Goal: Task Accomplishment & Management: Complete application form

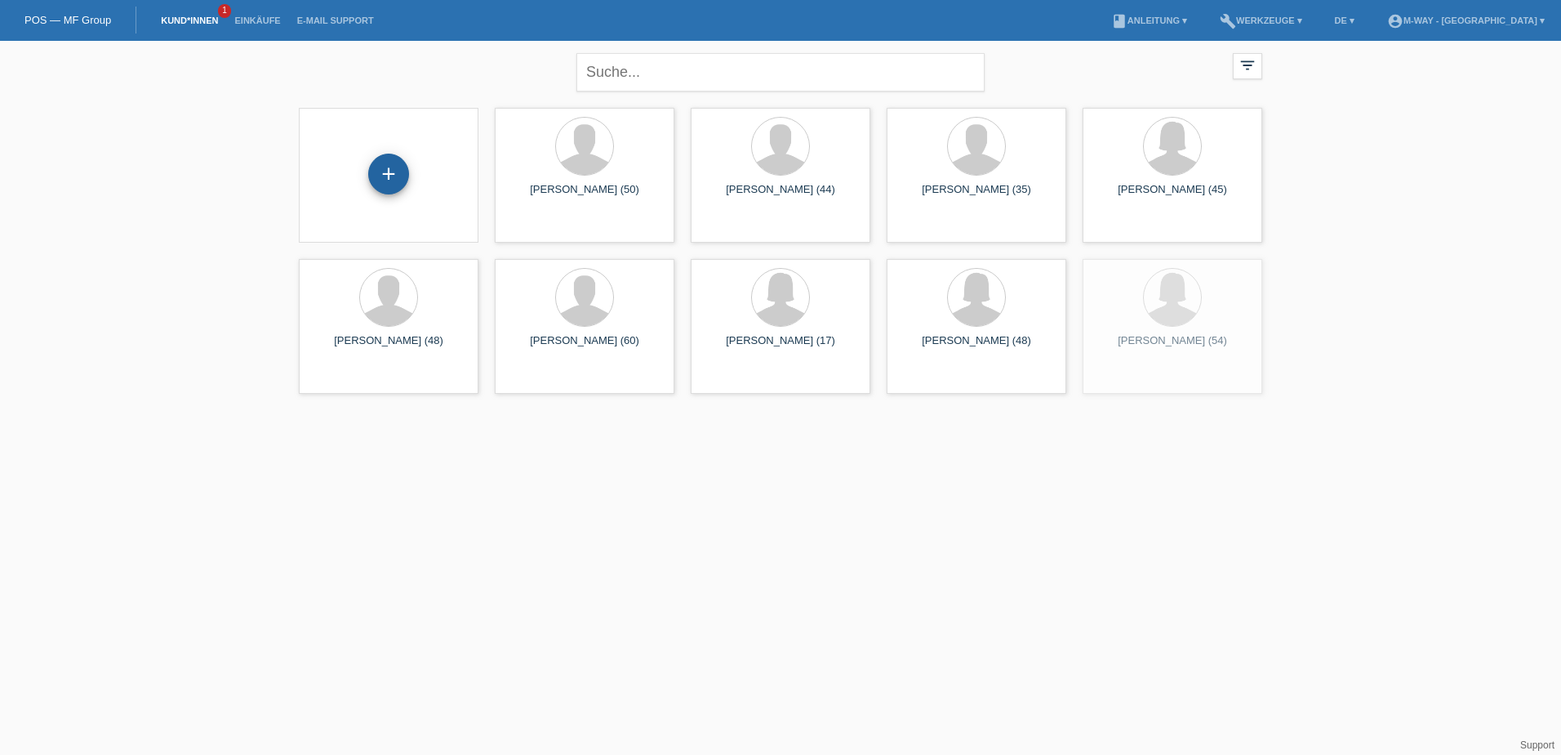
click at [373, 171] on div "+" at bounding box center [388, 174] width 39 height 28
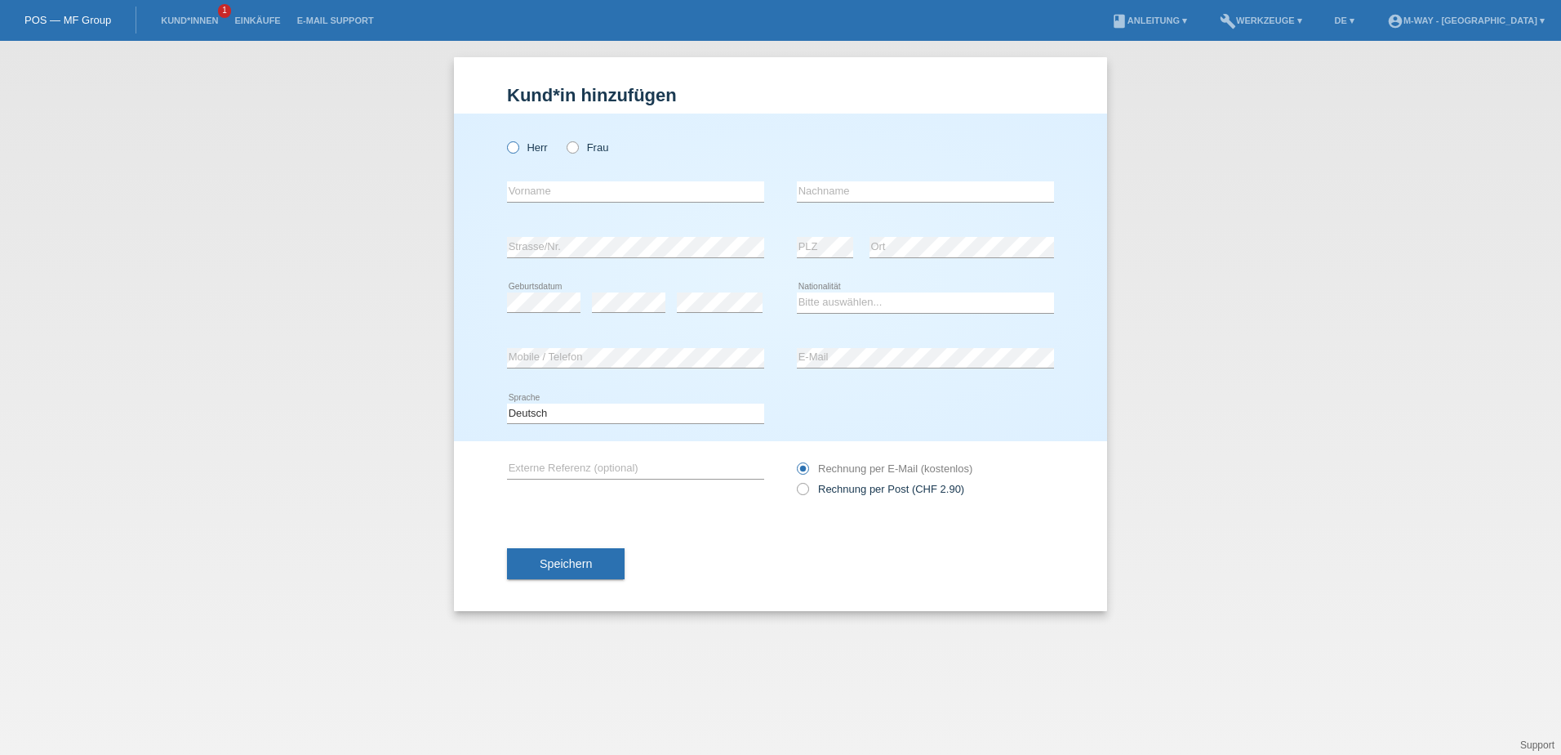
click at [505, 139] on icon at bounding box center [505, 139] width 0 height 0
click at [514, 141] on input "Herr" at bounding box center [512, 146] width 11 height 11
radio input "true"
click at [584, 191] on input "text" at bounding box center [635, 191] width 257 height 20
type input "b"
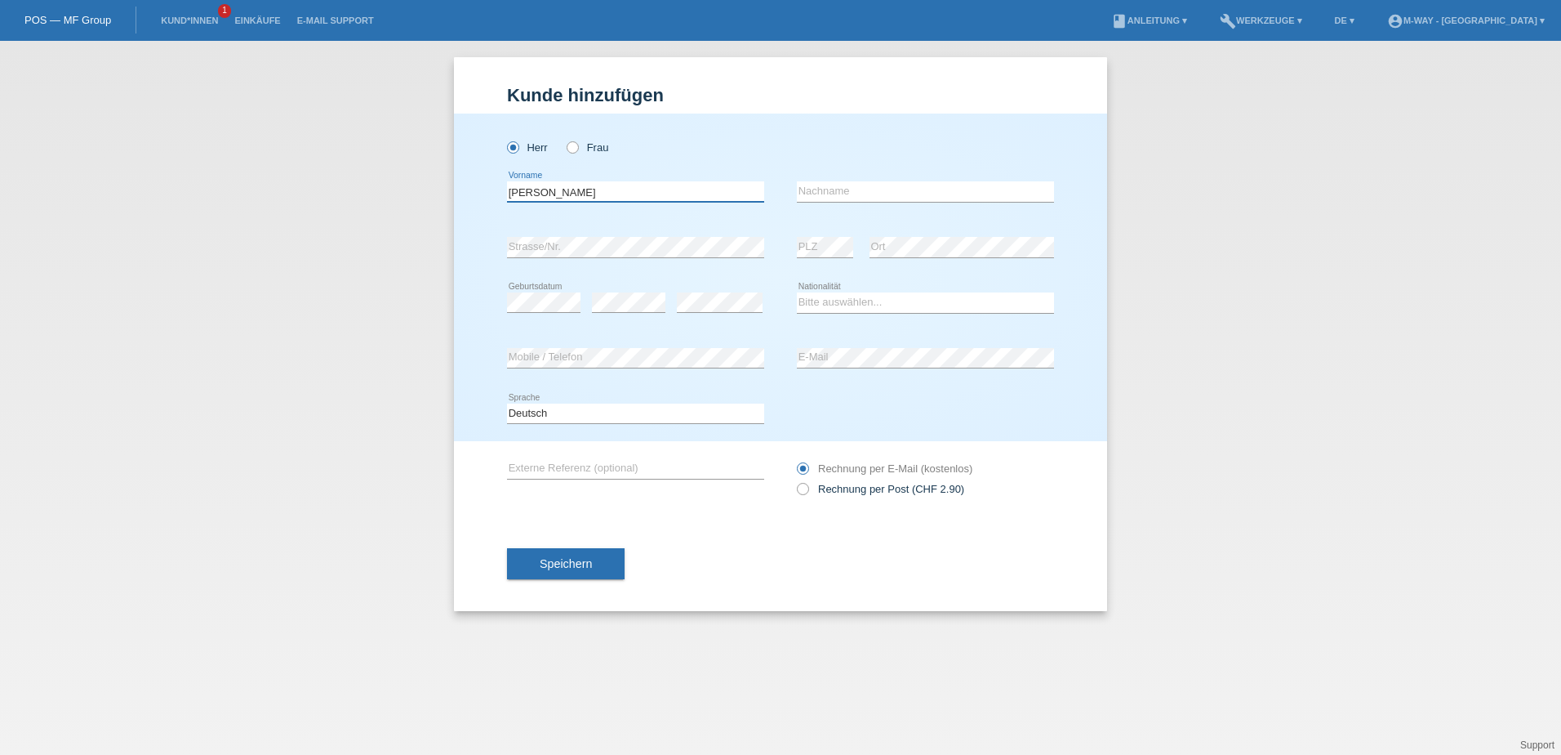
type input "[PERSON_NAME]"
click at [899, 189] on input "text" at bounding box center [925, 191] width 257 height 20
type input "Sandor"
click at [841, 302] on select "Bitte auswählen... Schweiz Deutschland Liechtenstein Österreich ------------ Af…" at bounding box center [925, 302] width 257 height 20
select select "HU"
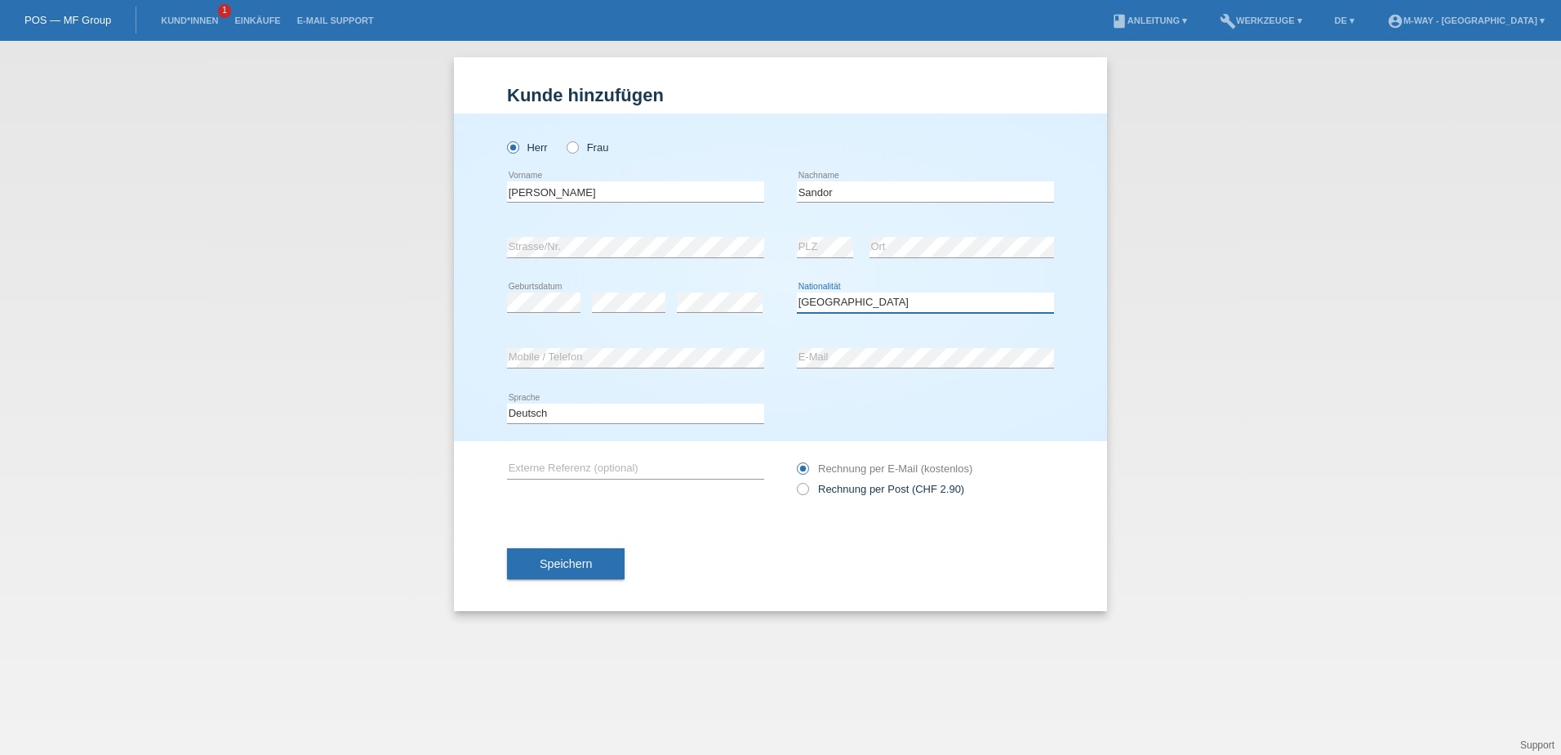
click at [797, 292] on select "Bitte auswählen... Schweiz Deutschland Liechtenstein Österreich ------------ Af…" at bounding box center [925, 302] width 257 height 20
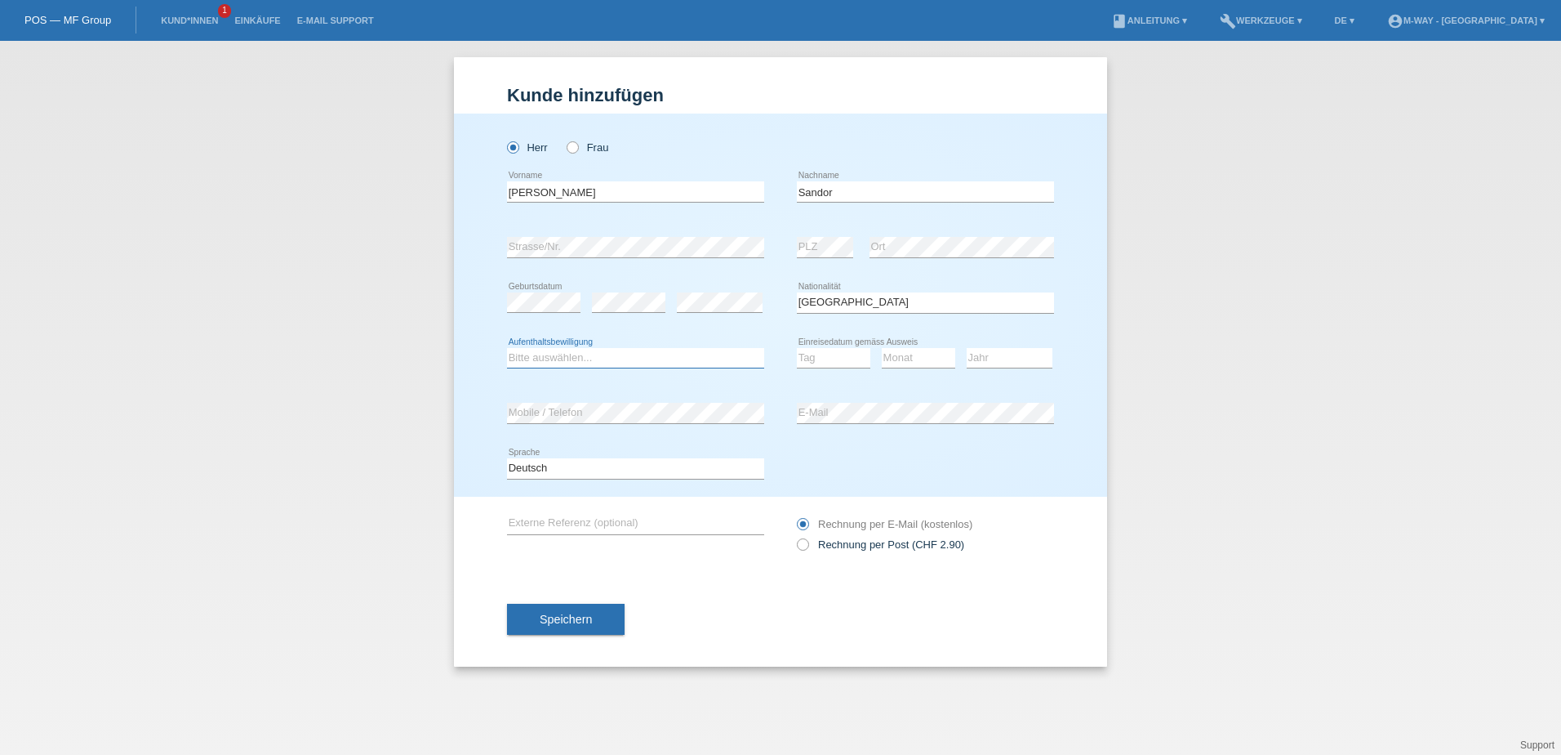
click at [577, 364] on select "Bitte auswählen... C B B - Flüchtlingsstatus Andere" at bounding box center [635, 358] width 257 height 20
select select "B"
click at [507, 348] on select "Bitte auswählen... C B B - Flüchtlingsstatus Andere" at bounding box center [635, 358] width 257 height 20
click at [825, 360] on select "Tag 01 02 03 04 05 06 07 08 09 10 11" at bounding box center [833, 358] width 73 height 20
select select "01"
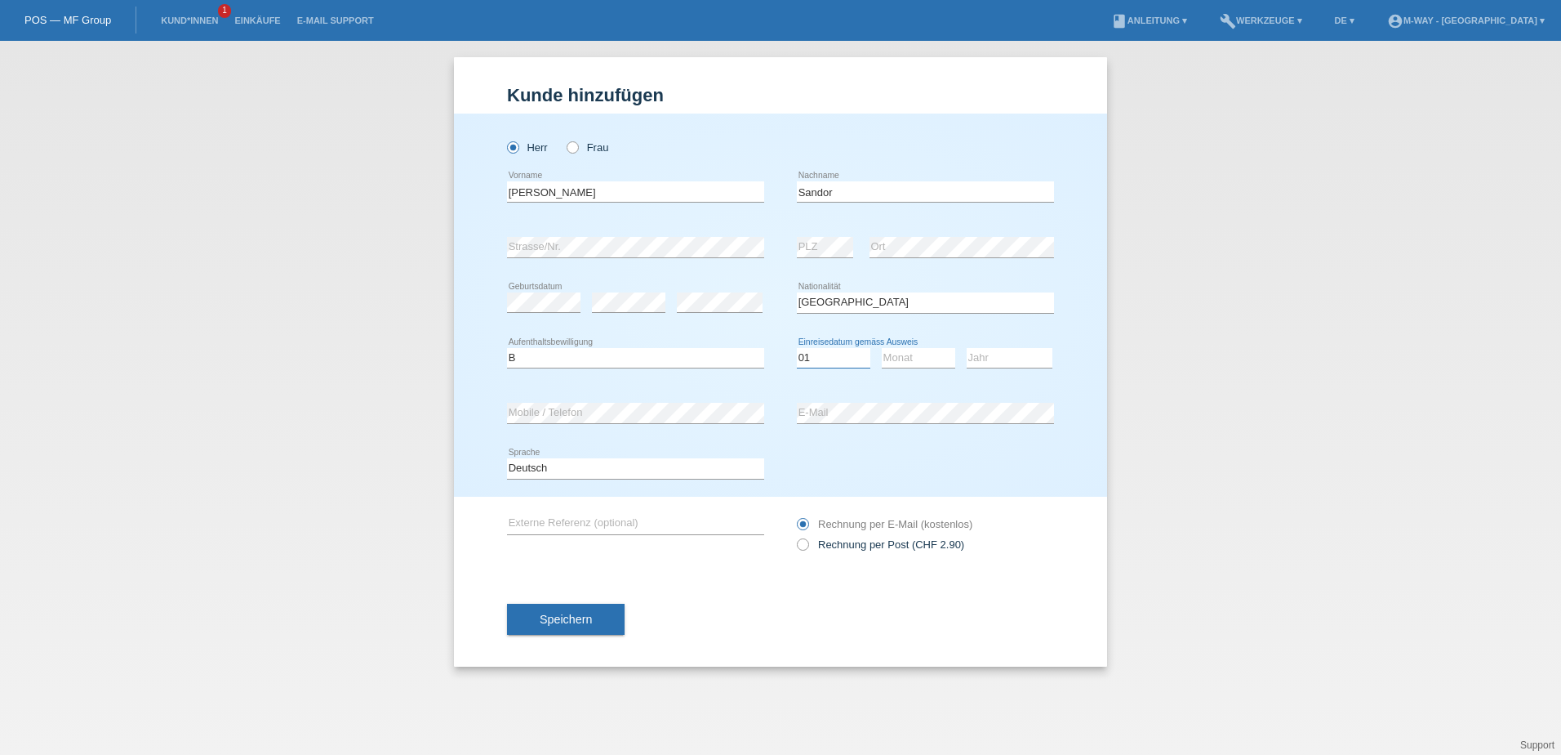
click at [797, 348] on select "Tag 01 02 03 04 05 06 07 08 09 10 11" at bounding box center [833, 358] width 73 height 20
click at [925, 366] on select "Monat 01 02 03 04 05 06 07 08 09 10 11" at bounding box center [918, 358] width 73 height 20
select select "03"
click at [882, 348] on select "Monat 01 02 03 04 05 06 07 08 09 10 11" at bounding box center [918, 358] width 73 height 20
click at [969, 353] on select "Jahr 2025 2024 2023 2022 2021 2020 2019 2018 2017 2016 2015 2014 2013 2012 2011…" at bounding box center [1010, 358] width 86 height 20
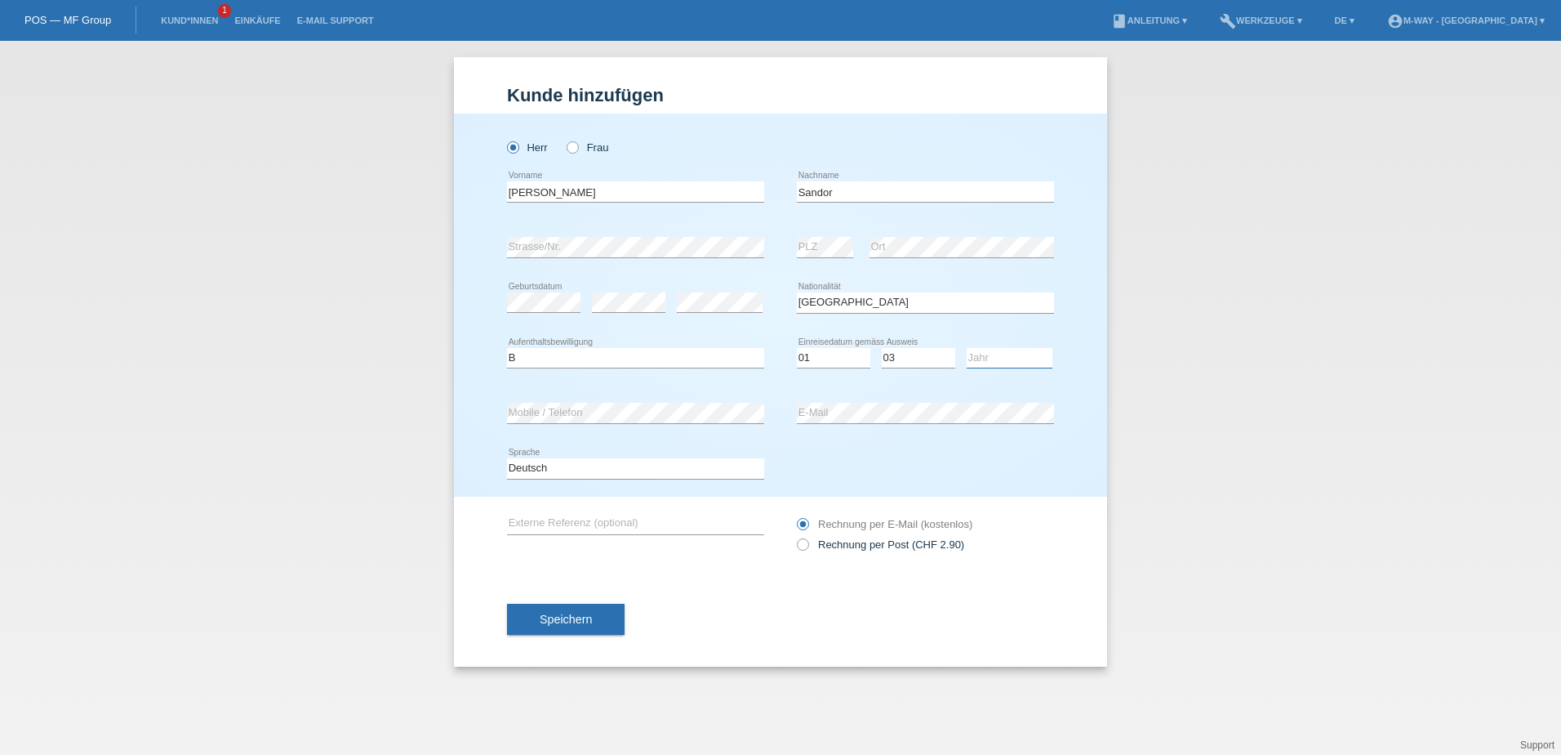
select select "2016"
click at [967, 348] on select "Jahr 2025 2024 2023 2022 2021 2020 2019 2018 2017 2016 2015 2014 2013 2012 2011…" at bounding box center [1010, 358] width 86 height 20
click at [577, 615] on span "Speichern" at bounding box center [566, 618] width 52 height 13
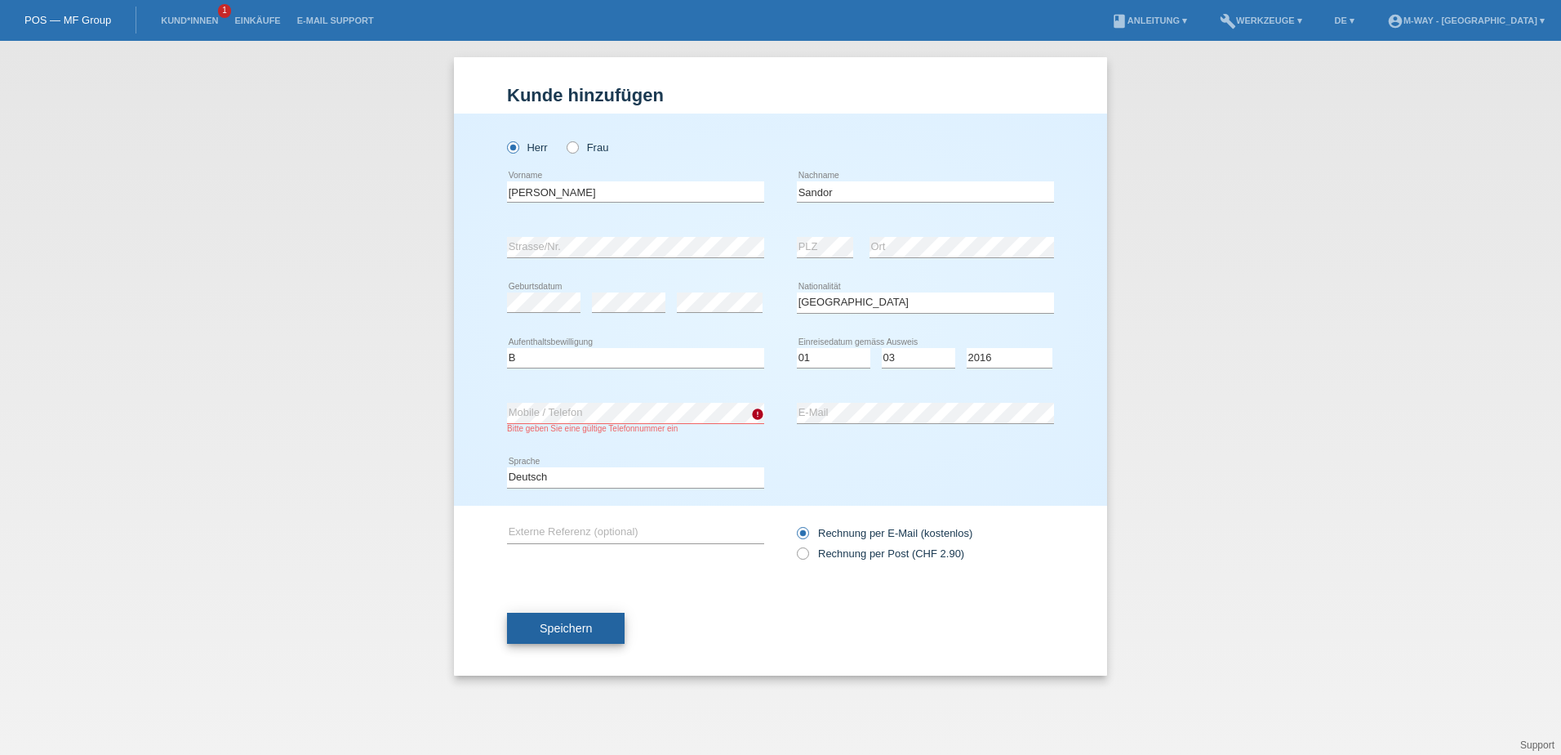
click at [586, 616] on button "Speichern" at bounding box center [566, 627] width 118 height 31
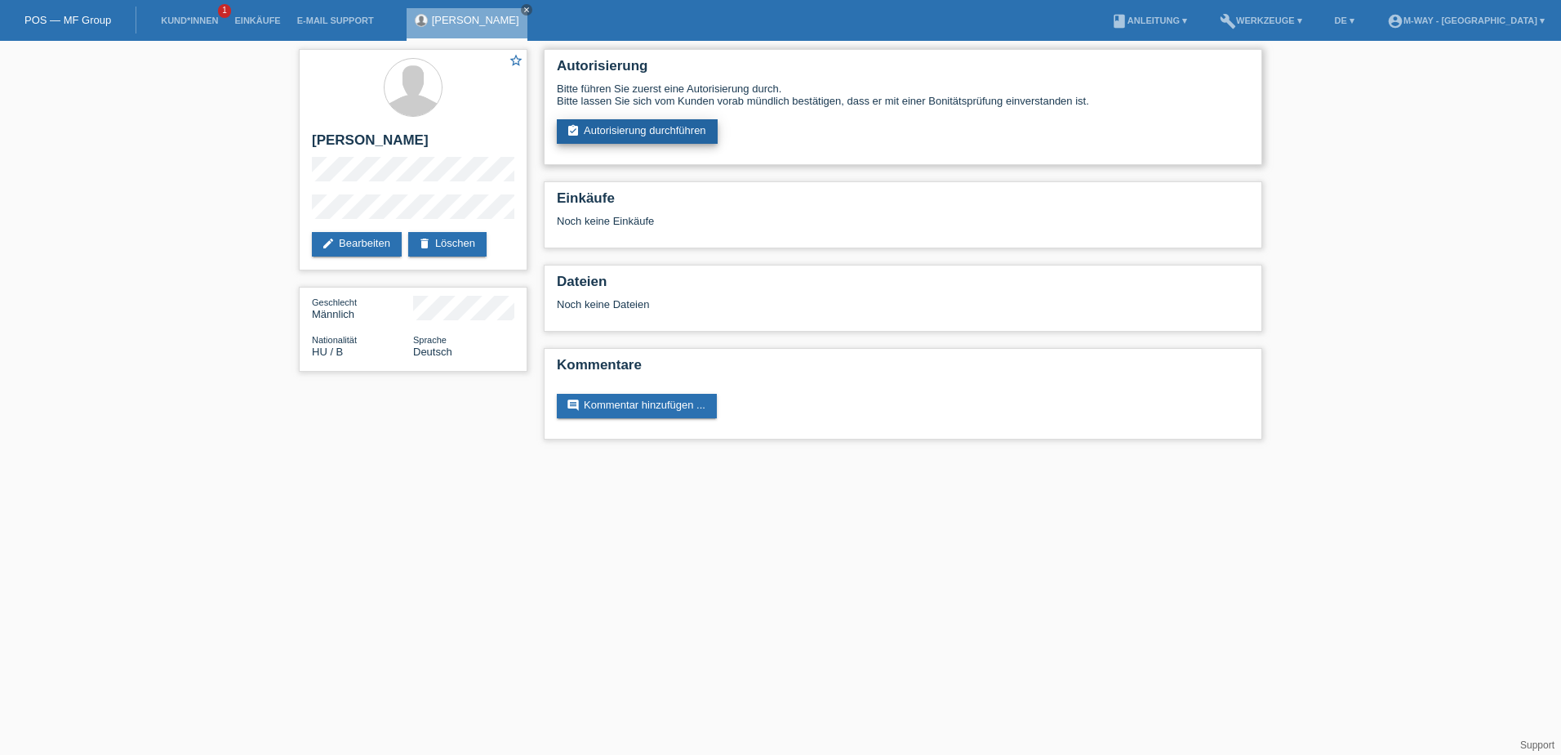
click at [619, 136] on link "assignment_turned_in Autorisierung durchführen" at bounding box center [637, 131] width 161 height 24
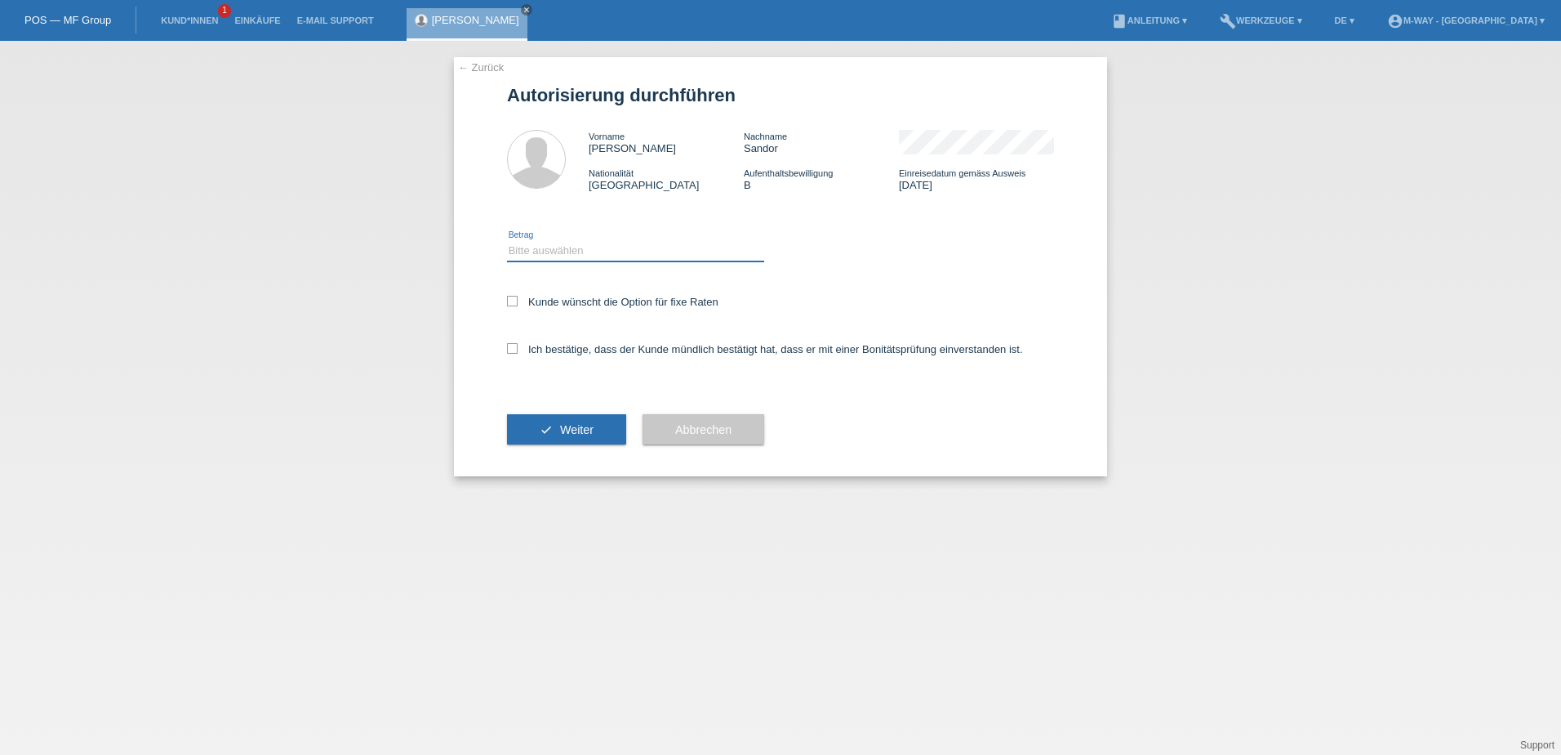
click at [597, 245] on select "Bitte auswählen CHF 1.00 - CHF 499.00 CHF 500.00 - CHF 1'999.00 CHF 2'000.00 - …" at bounding box center [635, 251] width 257 height 20
select select "3"
click at [507, 241] on select "Bitte auswählen CHF 1.00 - CHF 499.00 CHF 500.00 - CHF 1'999.00 CHF 2'000.00 - …" at bounding box center [635, 251] width 257 height 20
click at [514, 300] on icon at bounding box center [512, 301] width 11 height 11
click at [514, 300] on input "Kunde wünscht die Option für fixe Raten" at bounding box center [512, 301] width 11 height 11
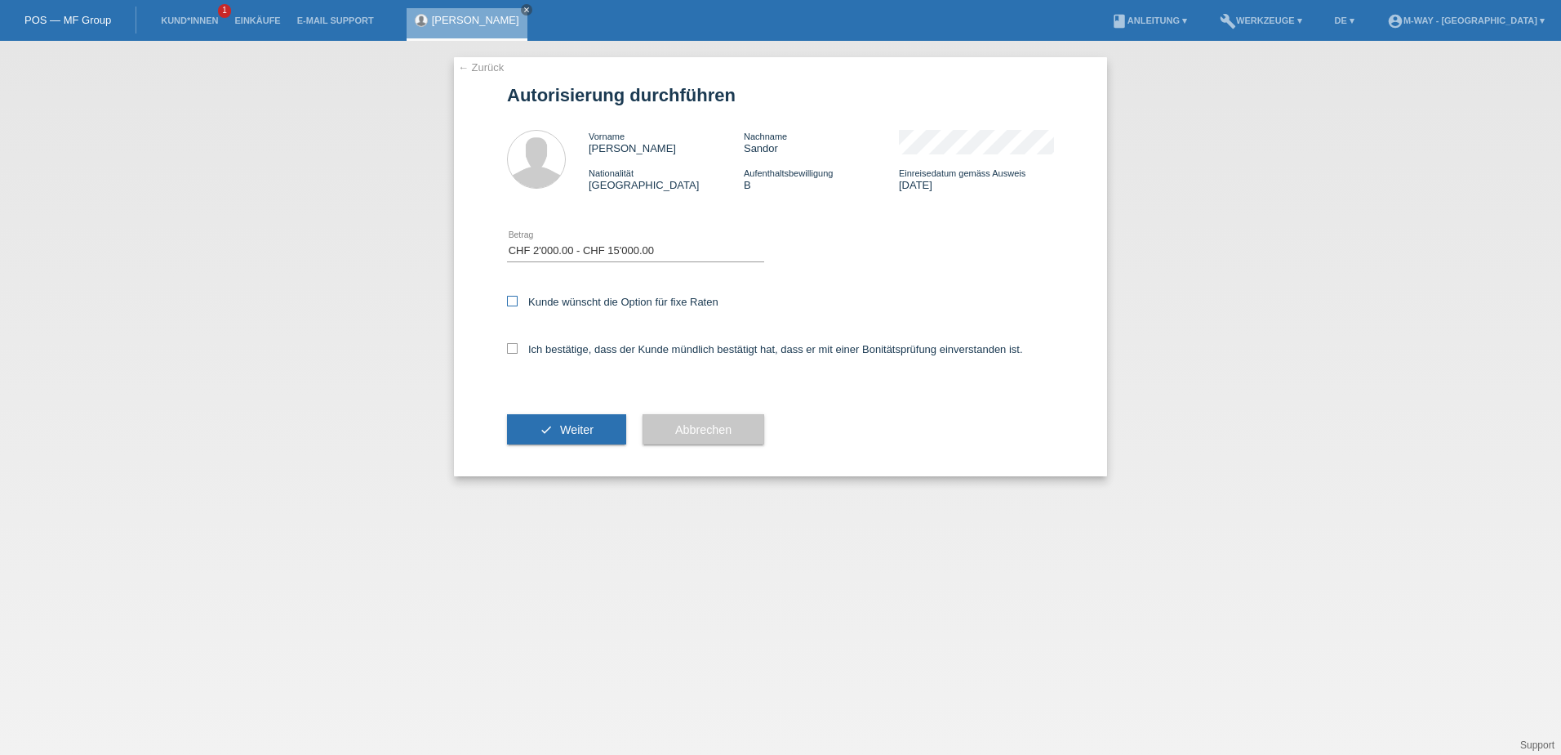
checkbox input "true"
click at [510, 350] on icon at bounding box center [512, 348] width 11 height 11
click at [510, 350] on input "Ich bestätige, dass der Kunde mündlich bestätigt hat, dass er mit einer Bonität…" at bounding box center [512, 348] width 11 height 11
checkbox input "true"
click at [558, 430] on button "check Weiter" at bounding box center [566, 429] width 119 height 31
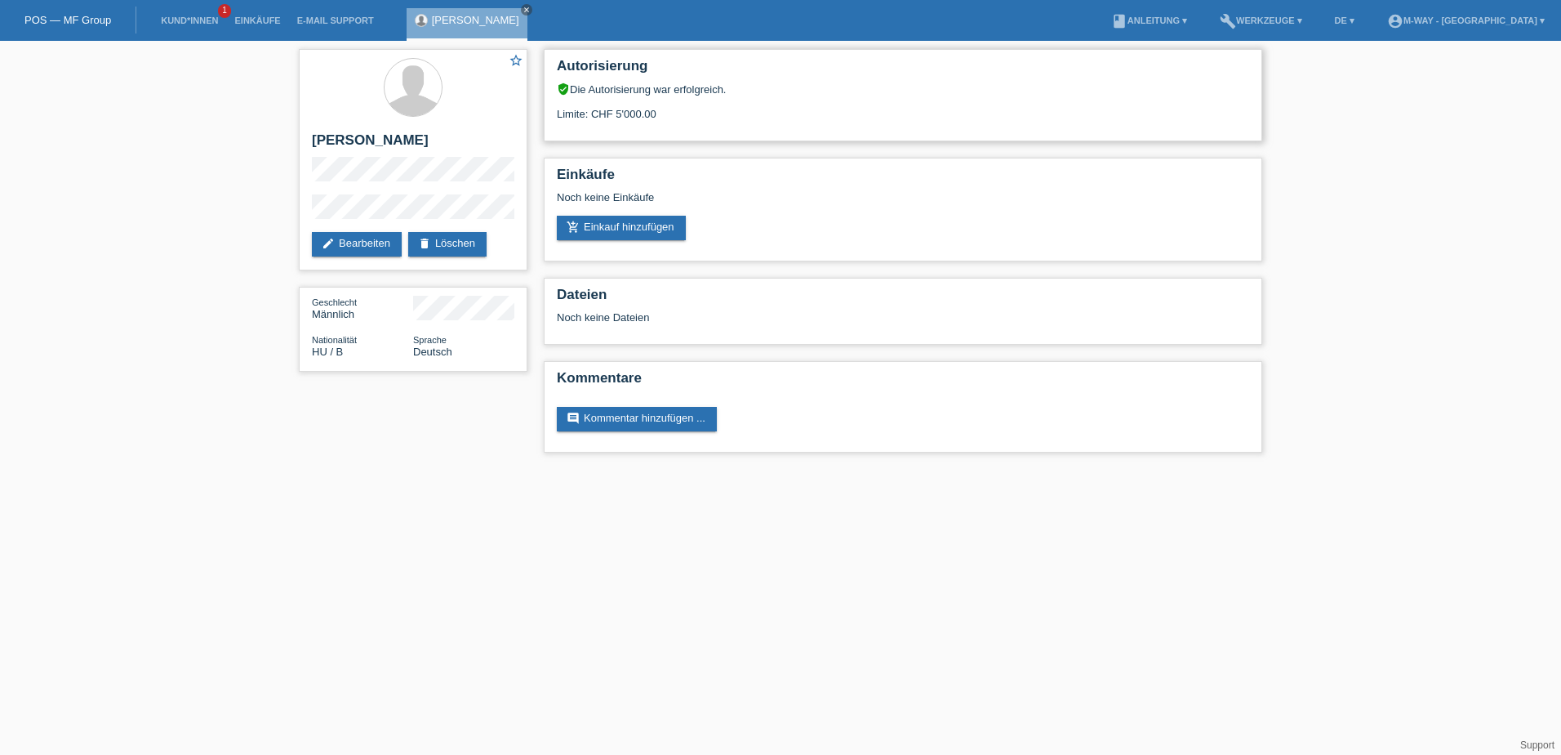
click at [634, 113] on div "Limite: CHF 5'000.00" at bounding box center [903, 108] width 692 height 24
click at [630, 225] on link "add_shopping_cart Einkauf hinzufügen" at bounding box center [621, 228] width 129 height 24
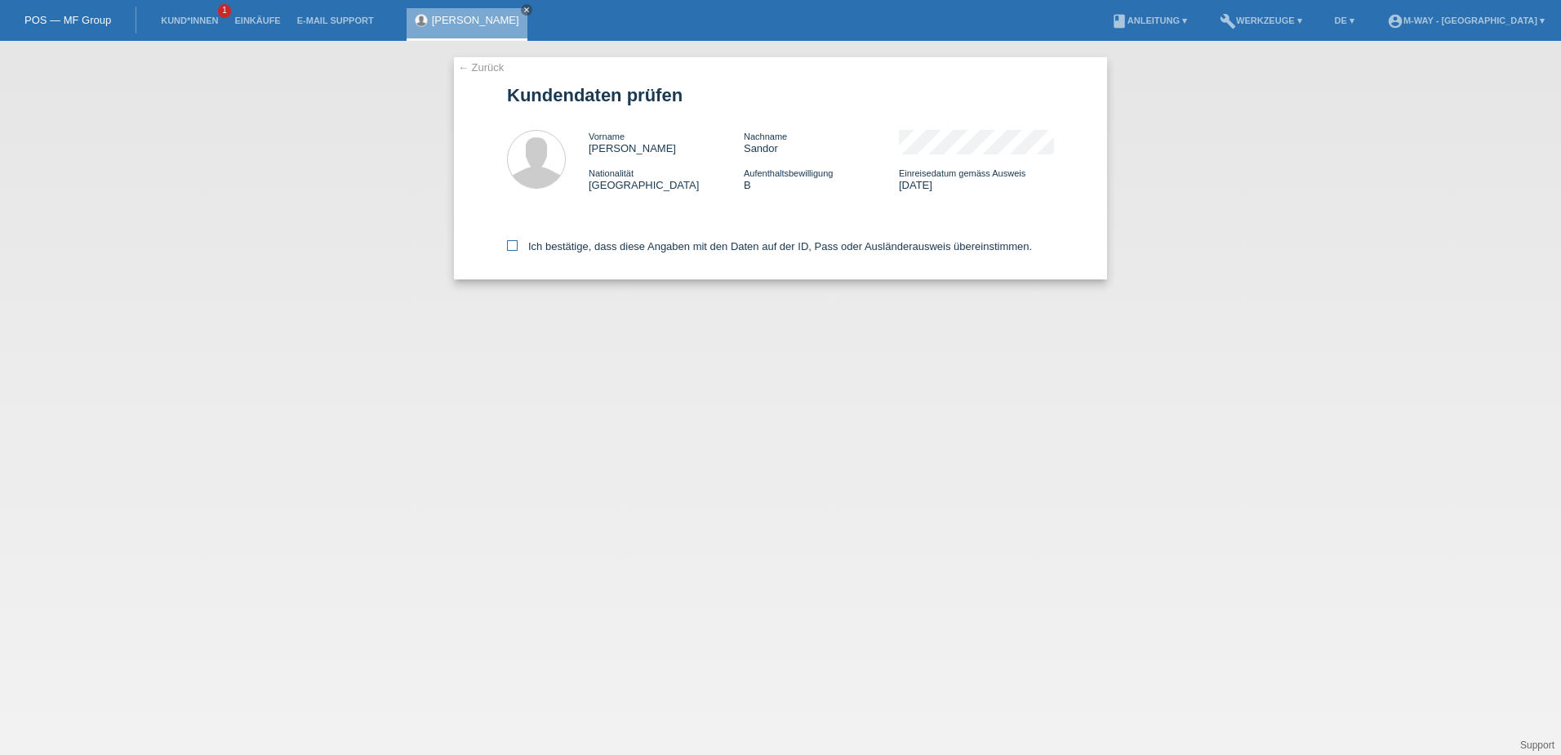
click at [513, 243] on icon at bounding box center [512, 245] width 11 height 11
click at [513, 243] on input "Ich bestätige, dass diese Angaben mit den Daten auf der ID, Pass oder Ausländer…" at bounding box center [512, 245] width 11 height 11
checkbox input "true"
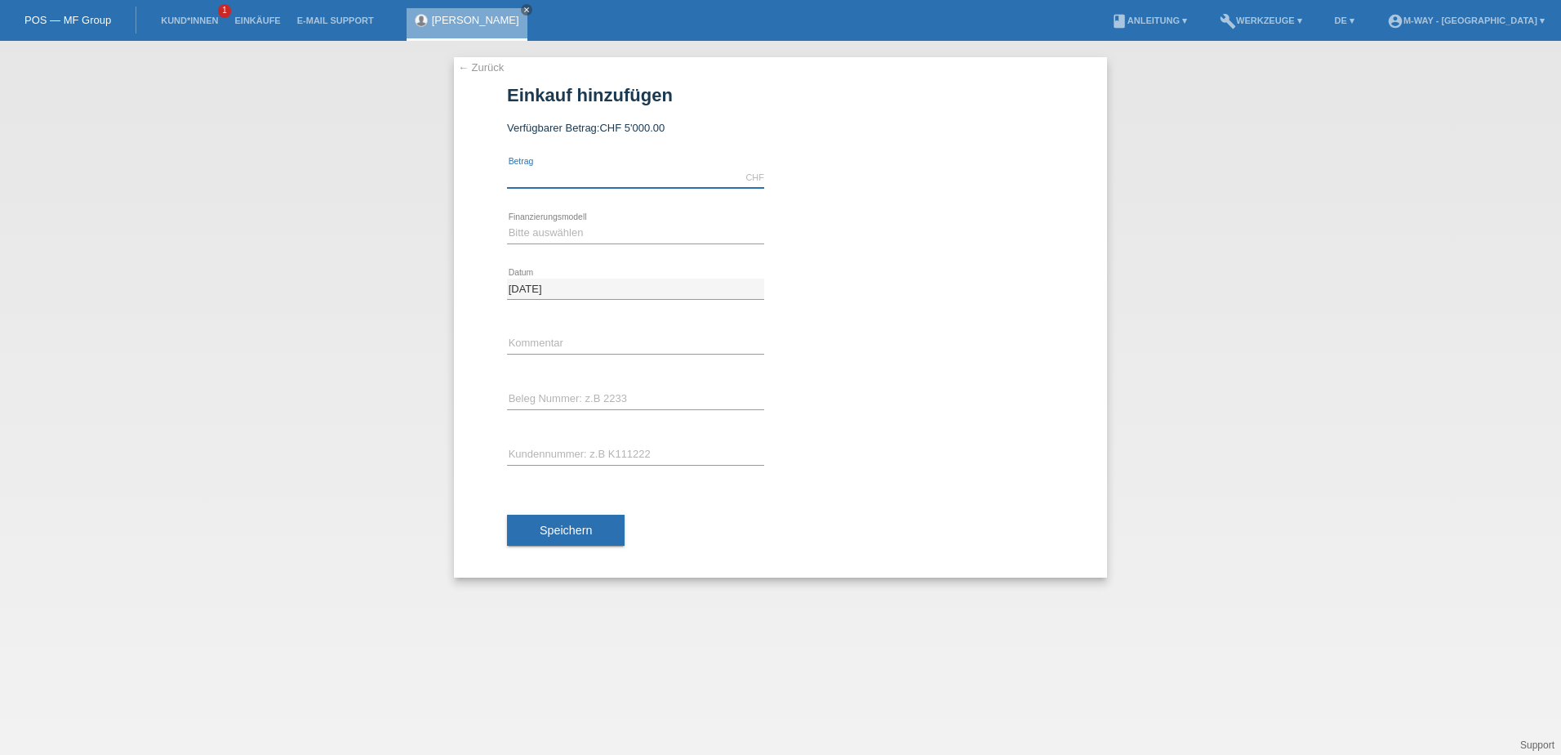
click at [567, 182] on input "text" at bounding box center [635, 177] width 257 height 20
click at [537, 175] on input "2.00" at bounding box center [635, 177] width 257 height 20
paste input "’214"
type input "2214.00"
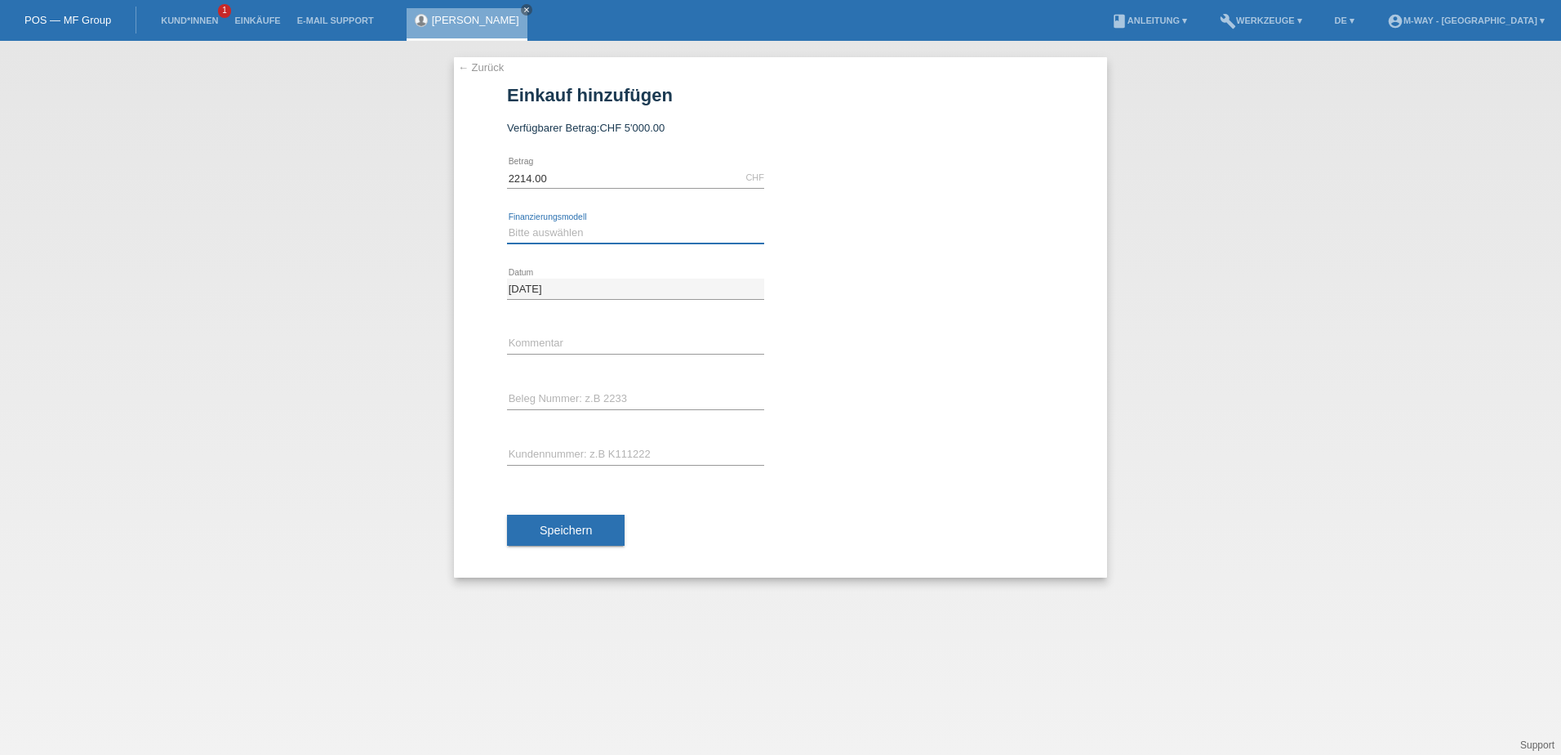
click at [553, 233] on select "Bitte auswählen Fixe Raten Kauf auf Rechnung mit Teilzahlungsoption" at bounding box center [635, 233] width 257 height 20
select select "77"
click at [507, 223] on select "Bitte auswählen Fixe Raten Kauf auf Rechnung mit Teilzahlungsoption" at bounding box center [635, 233] width 257 height 20
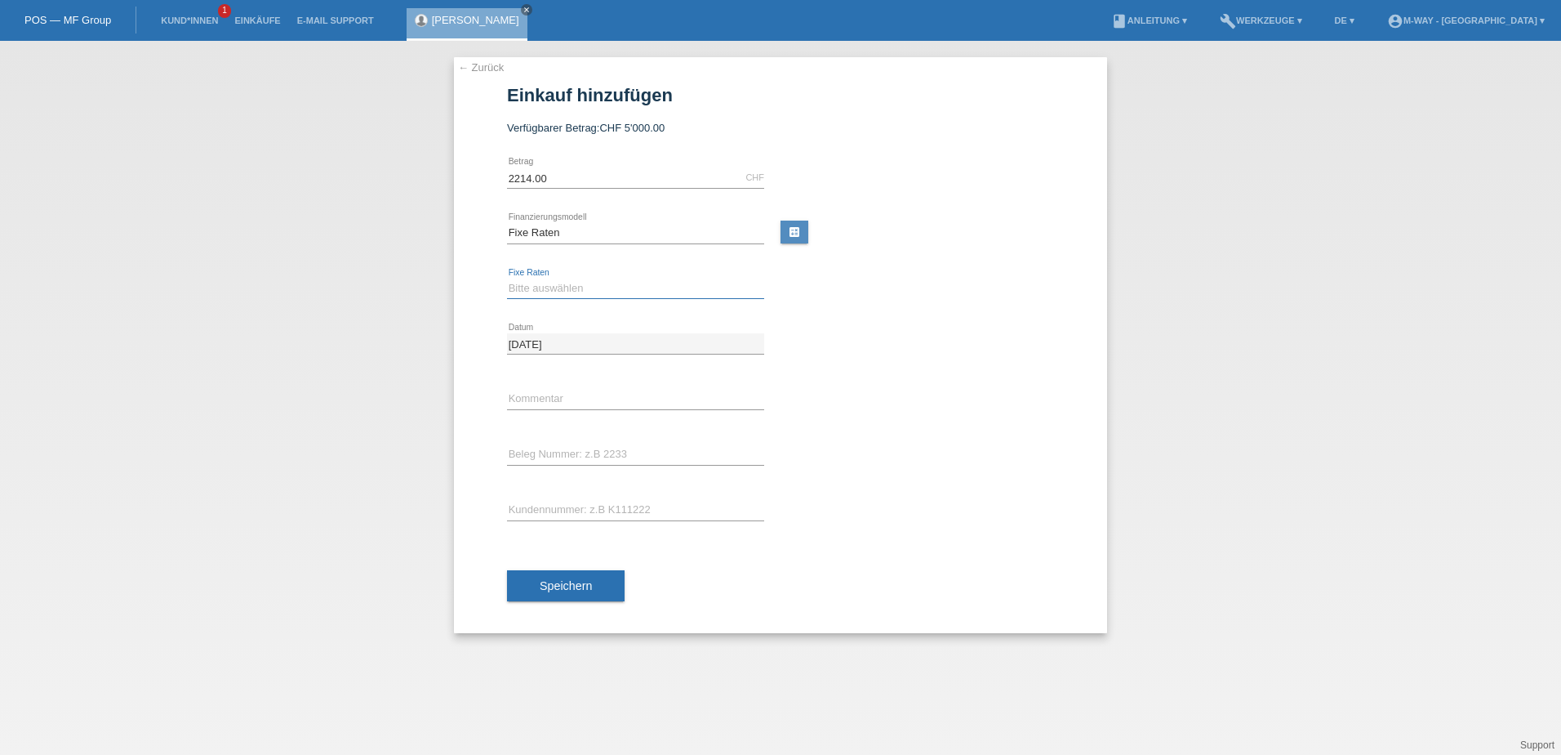
click at [559, 278] on select "Bitte auswählen 4 Raten 5 Raten 6 Raten 7 Raten 8 Raten 9 Raten 10 Raten 11 Rat…" at bounding box center [635, 288] width 257 height 20
select select "202"
click at [507, 278] on select "Bitte auswählen 4 Raten 5 Raten 6 Raten 7 Raten 8 Raten 9 Raten 10 Raten 11 Rat…" at bounding box center [635, 288] width 257 height 20
click at [798, 233] on link "calculate" at bounding box center [795, 231] width 28 height 23
type input "2214.00"
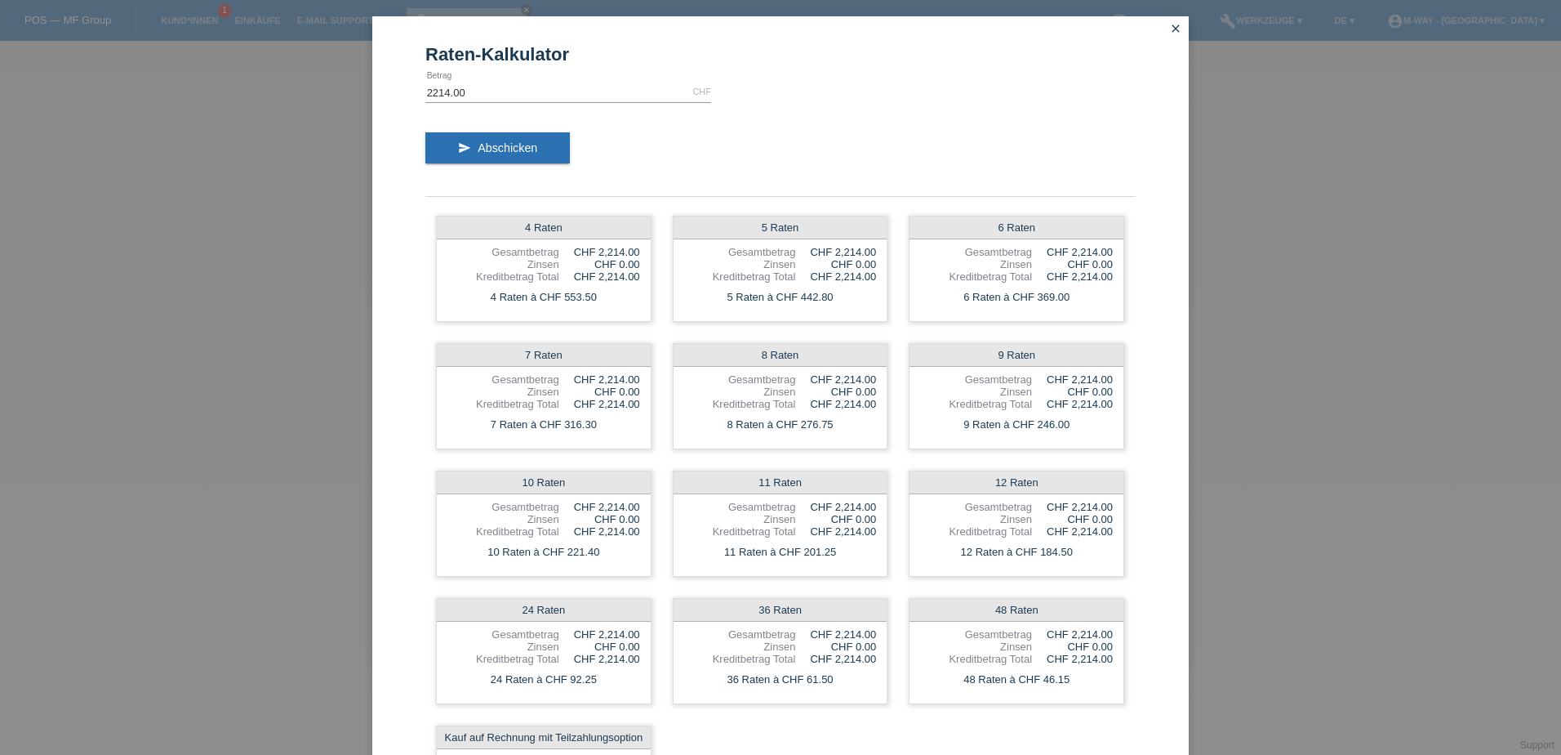
click at [1174, 26] on icon "close" at bounding box center [1175, 28] width 13 height 13
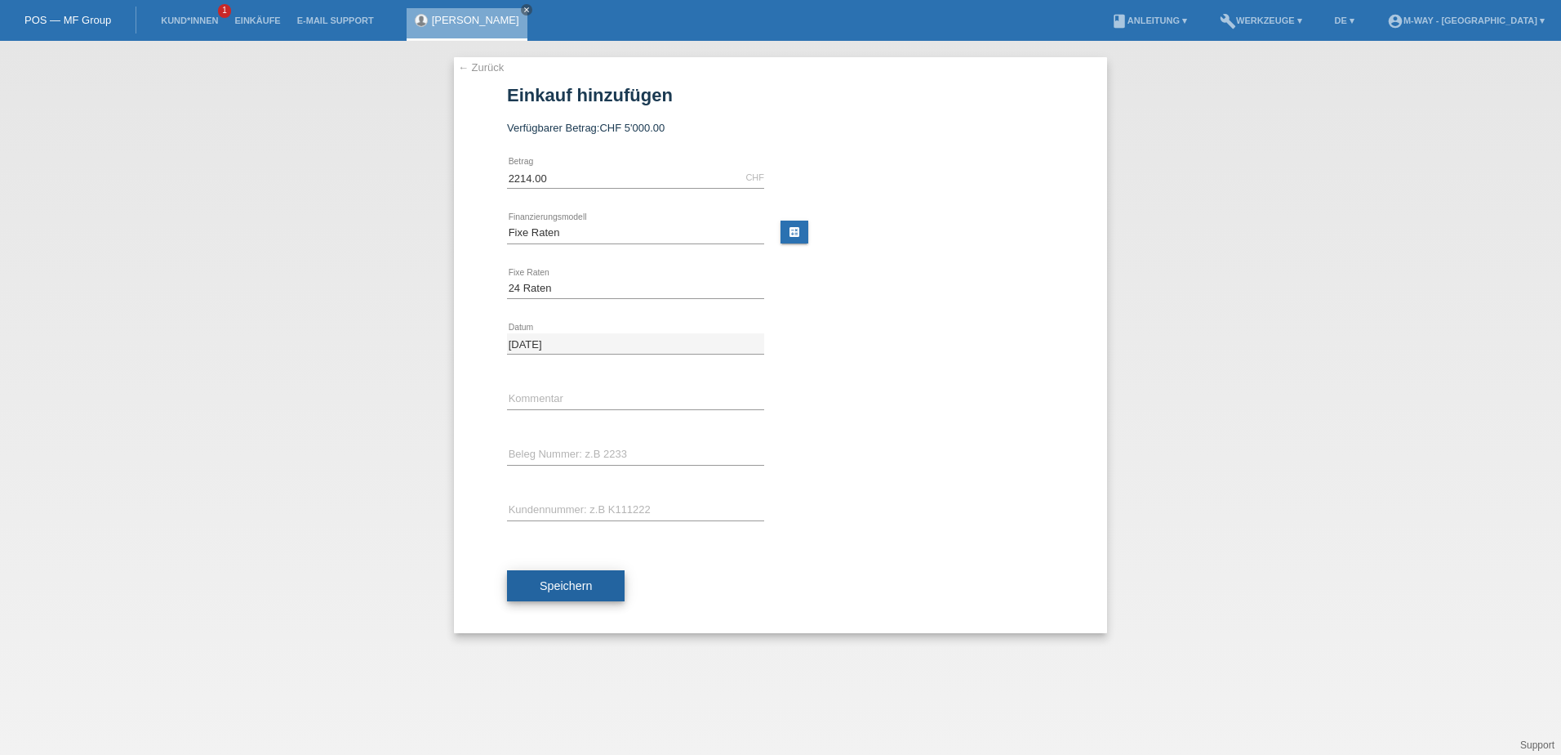
click at [578, 592] on button "Speichern" at bounding box center [566, 585] width 118 height 31
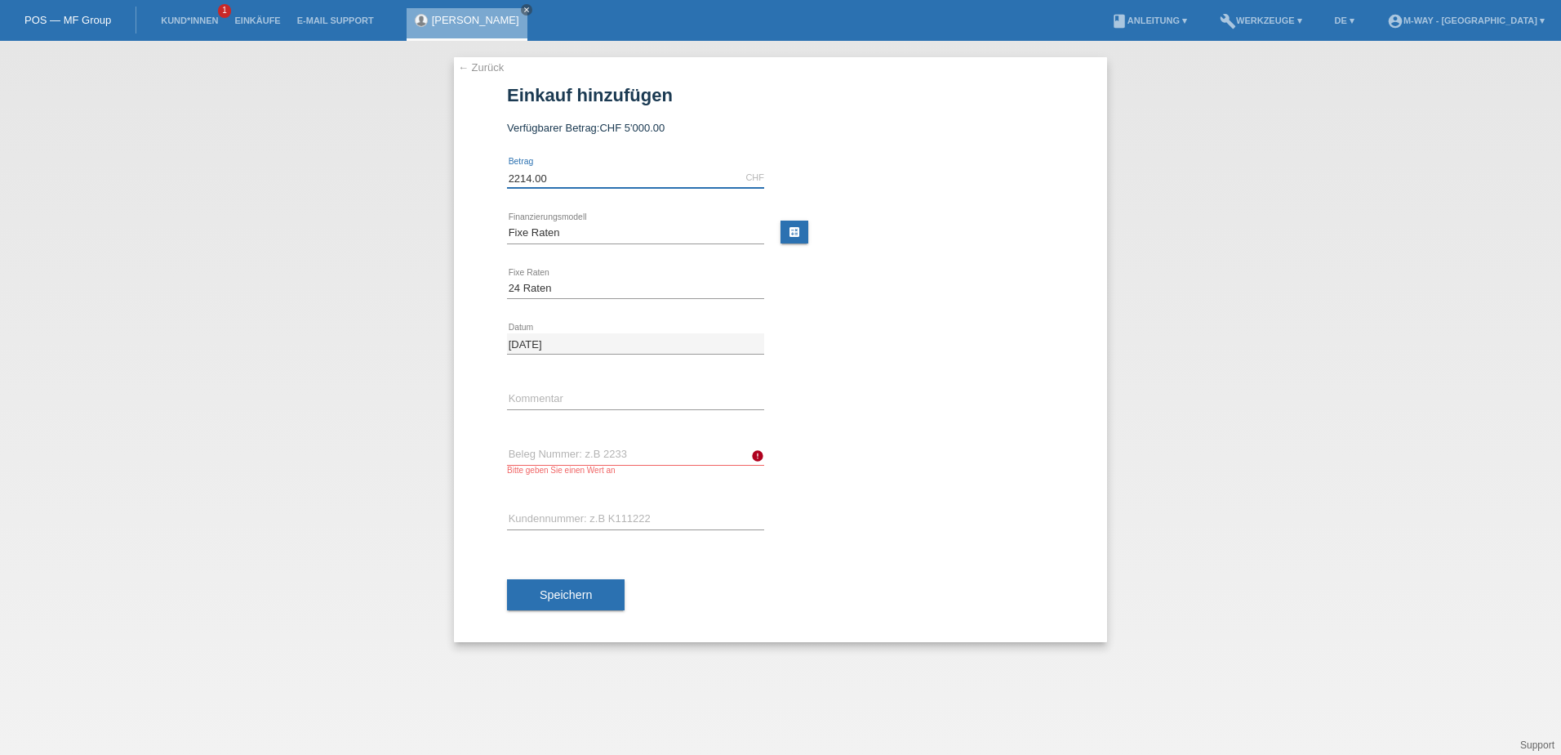
click at [524, 184] on input "2214.00" at bounding box center [635, 177] width 257 height 20
type input "4500.00"
click at [675, 292] on select "Bitte auswählen 4 Raten 5 Raten 6 Raten 7 Raten 8 Raten 9 Raten 10 Raten 11 Rat…" at bounding box center [635, 288] width 257 height 20
click at [790, 229] on link "calculate" at bounding box center [795, 231] width 28 height 23
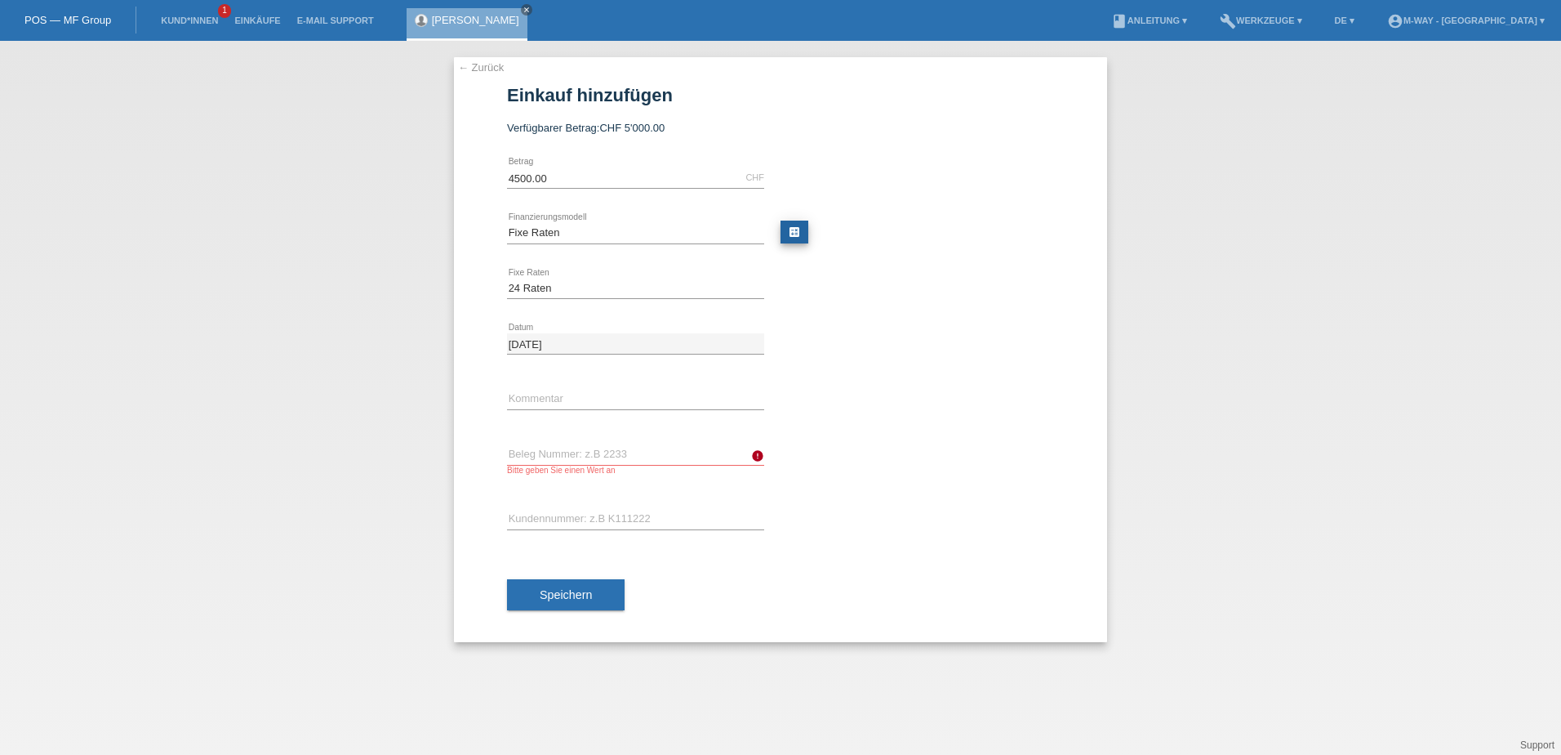
type input "4500.00"
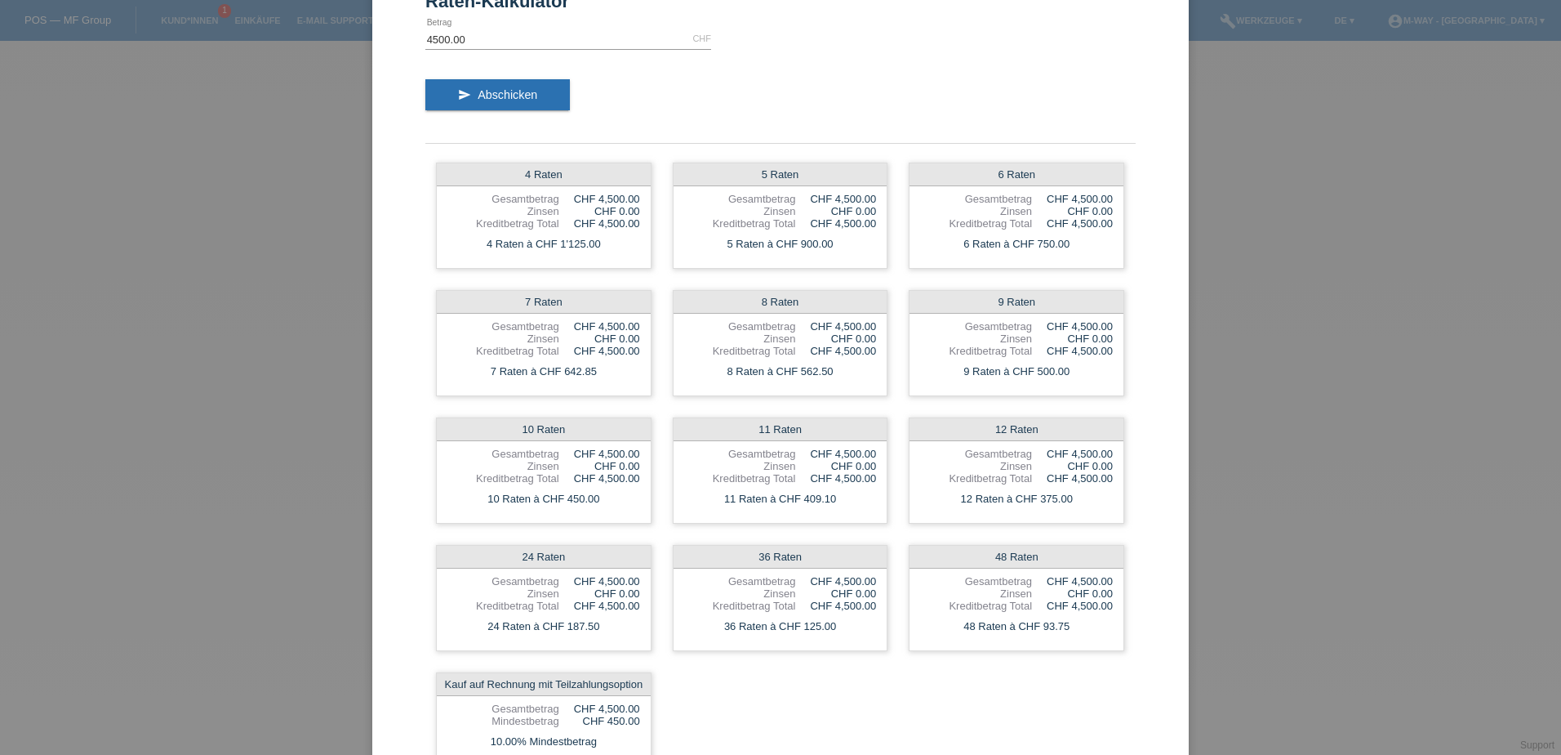
scroll to position [82, 0]
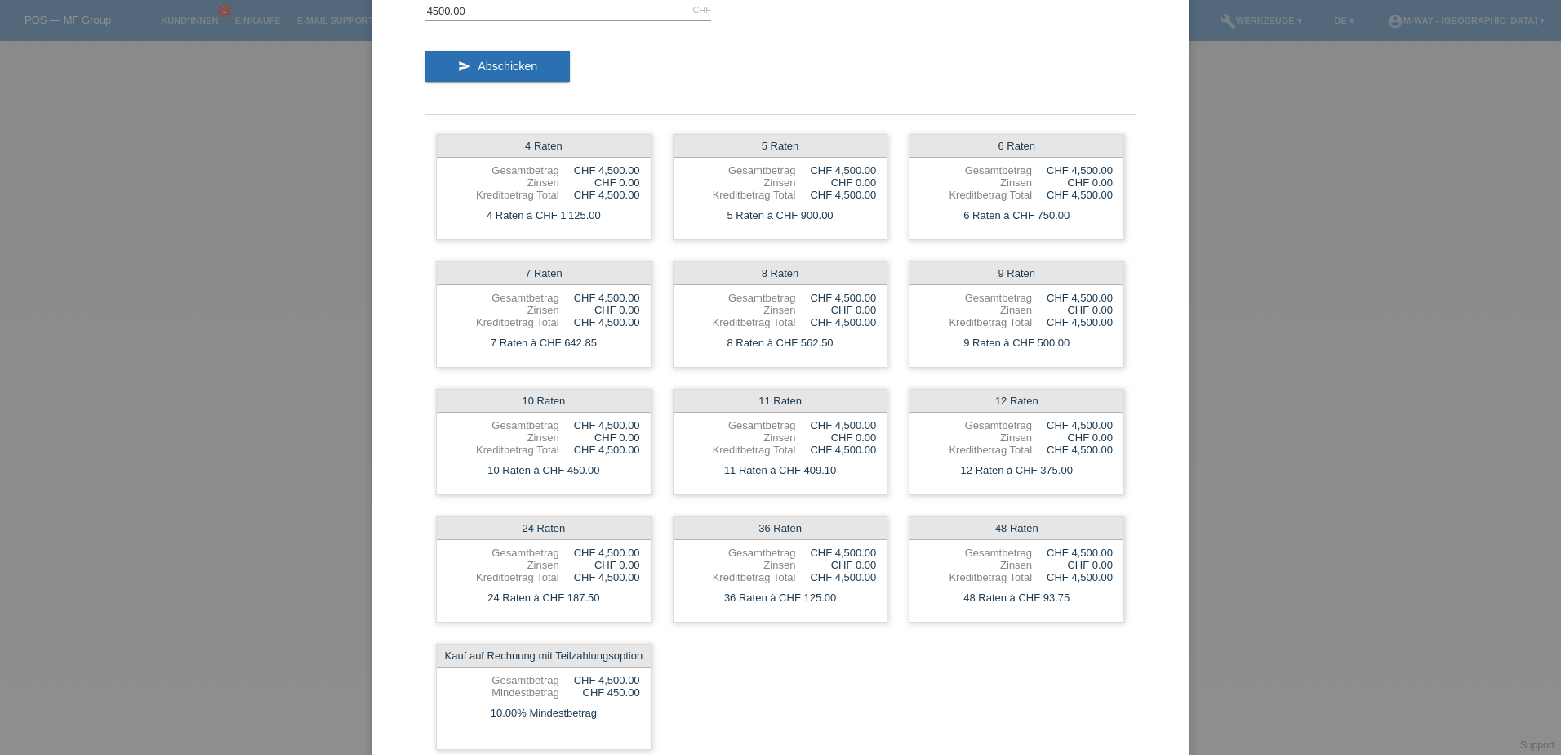
click at [269, 434] on div "Raten-Kalkulator 4500.00 CHF error Betrag send Abschicken 4 Raten Gesamtbetrag …" at bounding box center [780, 377] width 1561 height 755
click at [1363, 167] on div "Raten-Kalkulator 4500.00 CHF error Betrag send Abschicken 4 Raten Gesamtbetrag …" at bounding box center [780, 377] width 1561 height 755
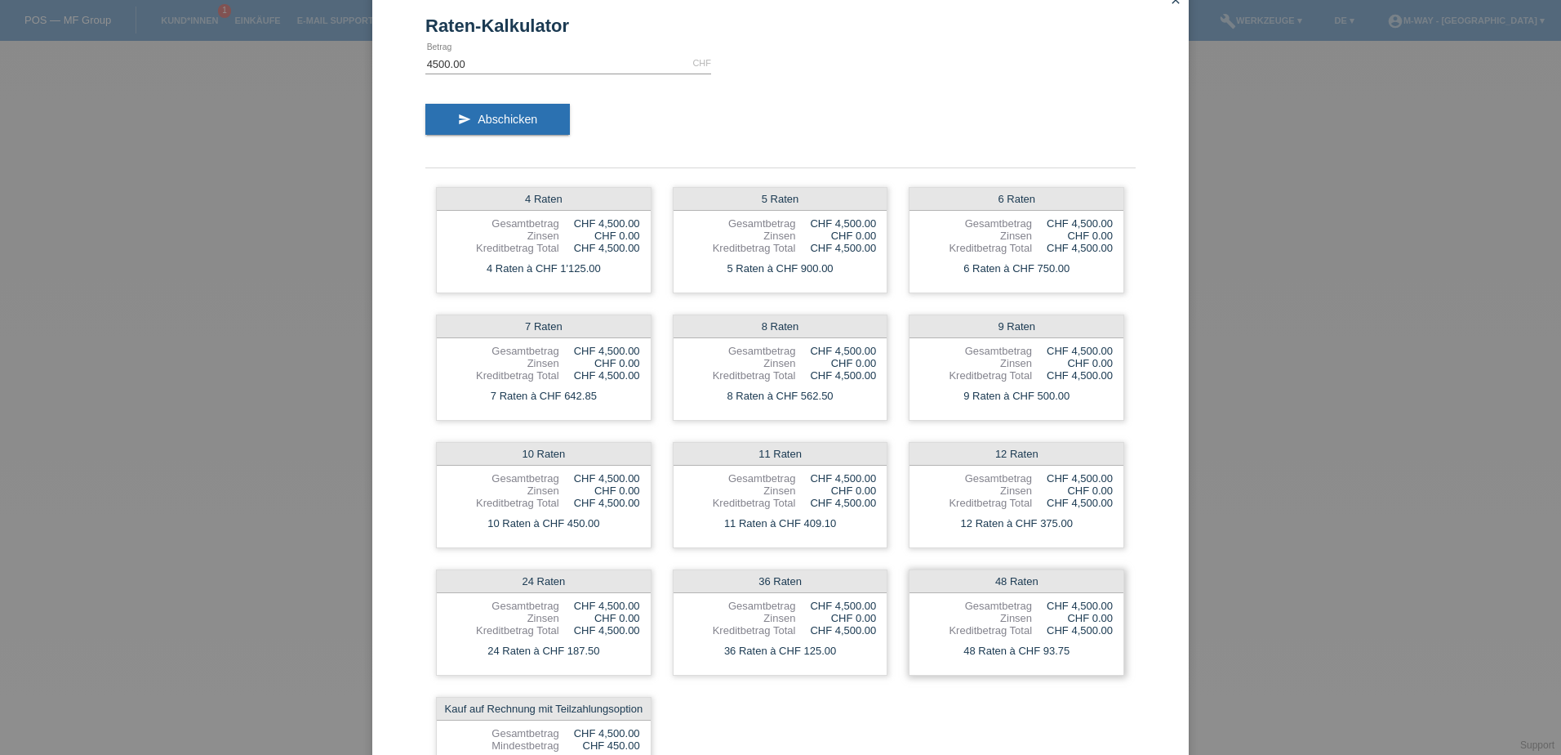
scroll to position [0, 0]
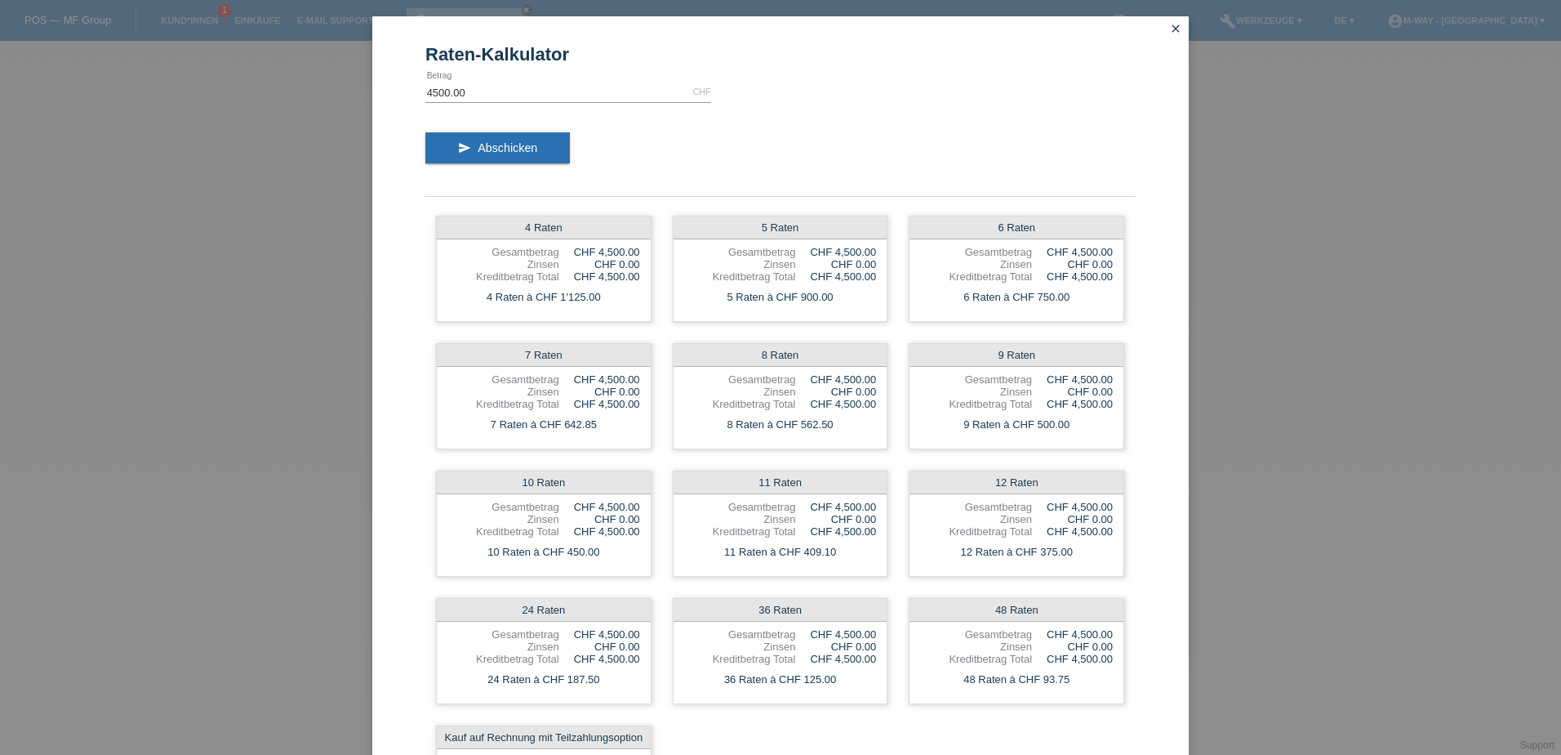
click at [1170, 26] on icon "close" at bounding box center [1175, 28] width 13 height 13
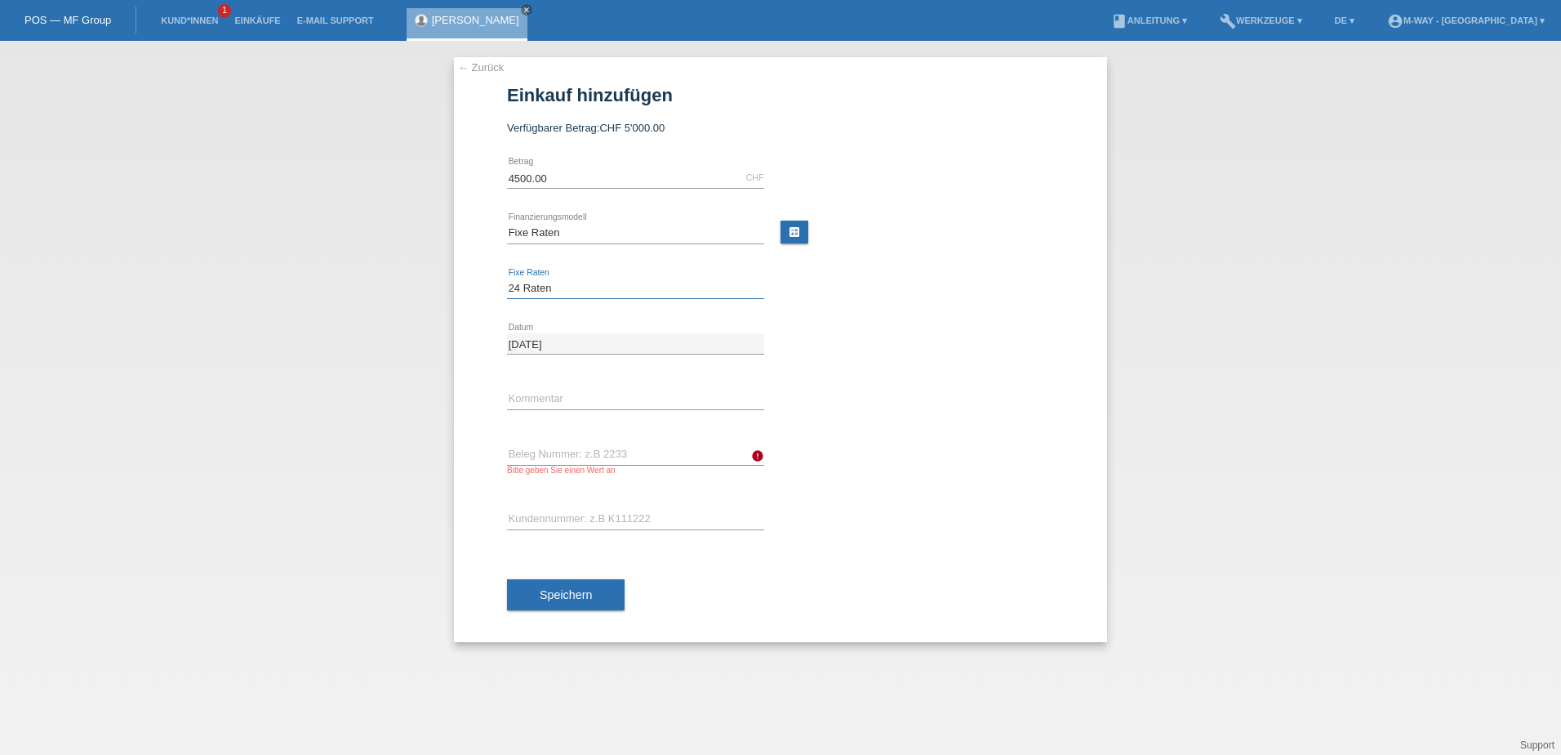
click at [579, 294] on select "Bitte auswählen 4 Raten 5 Raten 6 Raten 7 Raten 8 Raten 9 Raten 10 Raten 11 Rat…" at bounding box center [635, 288] width 257 height 20
select select "203"
click at [507, 278] on select "Bitte auswählen 4 Raten 5 Raten 6 Raten 7 Raten 8 Raten 9 Raten 10 Raten 11 Rat…" at bounding box center [635, 288] width 257 height 20
click at [558, 399] on input "text" at bounding box center [635, 399] width 257 height 20
type input "t"
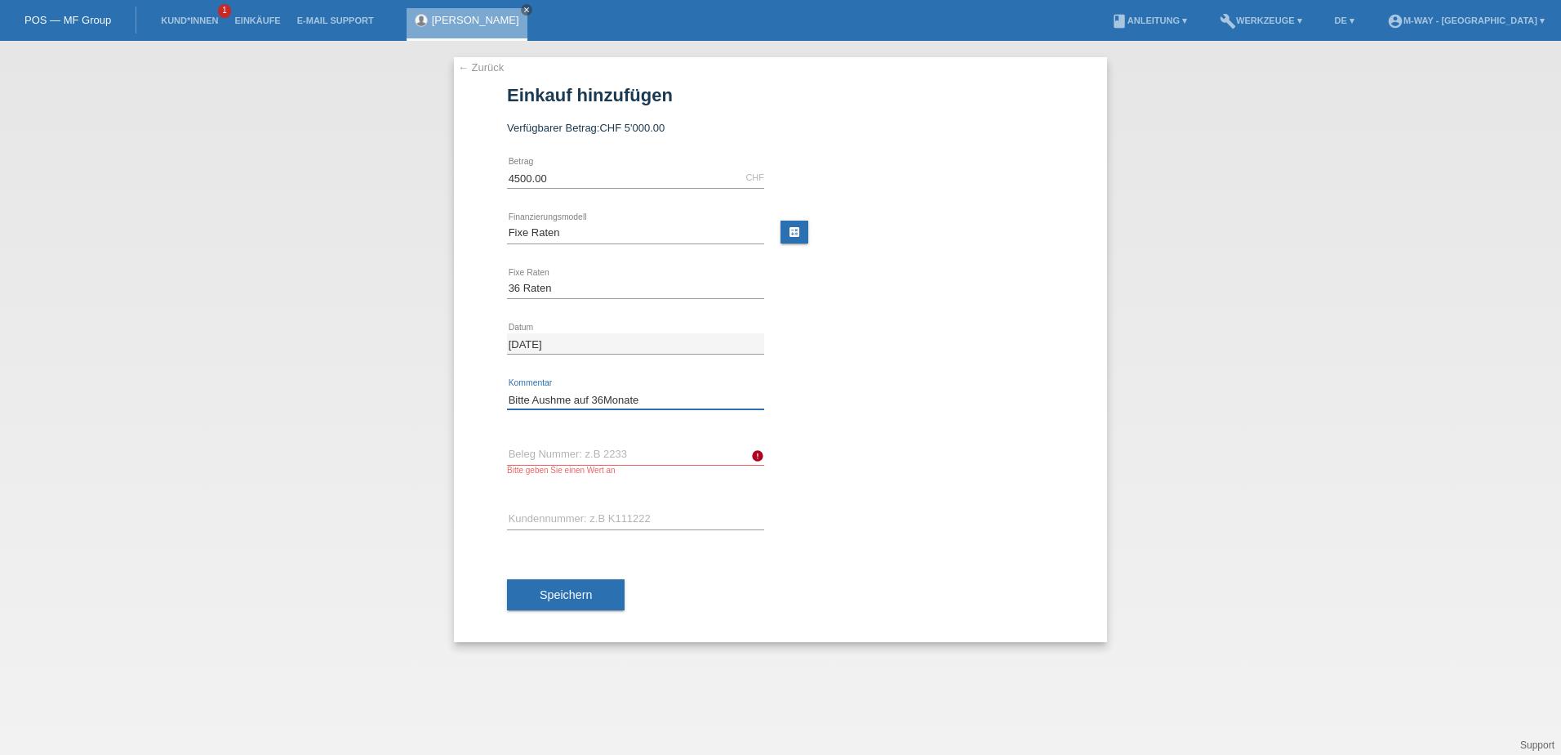
type input "Bitte Aushme auf 36Monate"
click at [513, 173] on input "4500.00" at bounding box center [635, 177] width 257 height 20
type input "4249.15"
click at [604, 462] on input "text" at bounding box center [635, 454] width 257 height 20
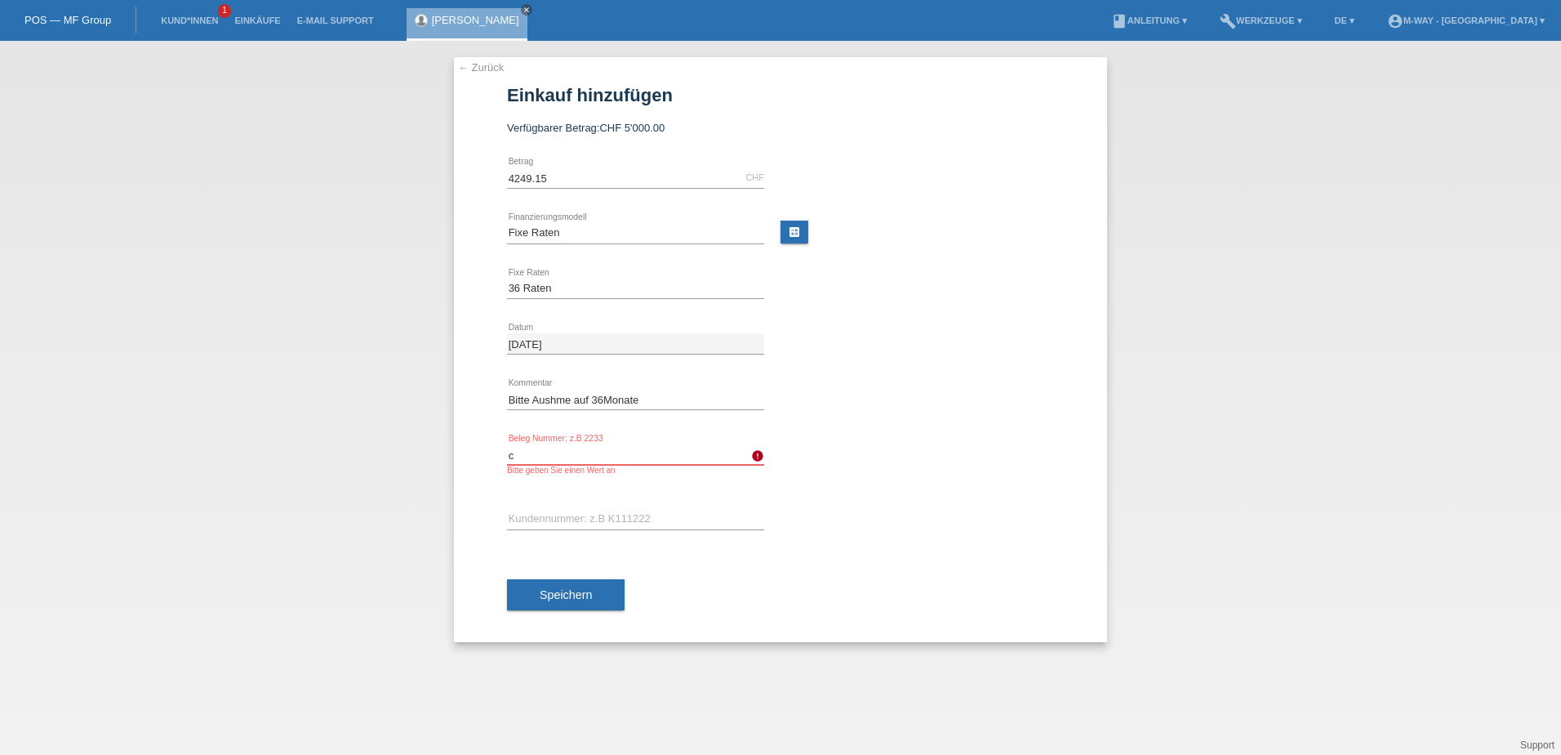
type input "c"
type input "K"
type input "k95044"
type input "K"
type input "K293530"
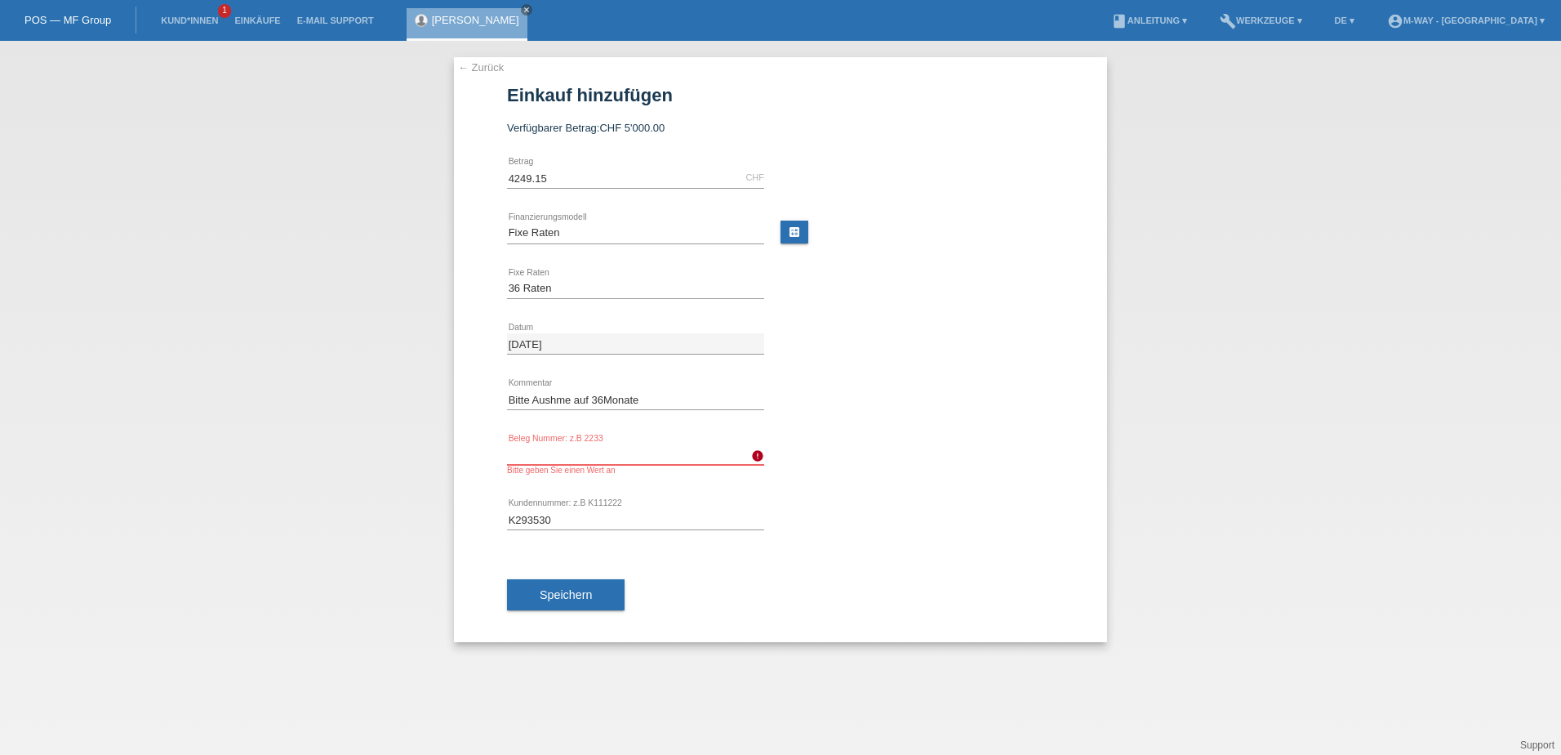
click at [573, 453] on input "text" at bounding box center [635, 454] width 257 height 20
click at [612, 514] on input "K293530" at bounding box center [635, 519] width 257 height 20
type input "K293530"
click at [541, 456] on input "text" at bounding box center [635, 454] width 257 height 20
paste input "text"
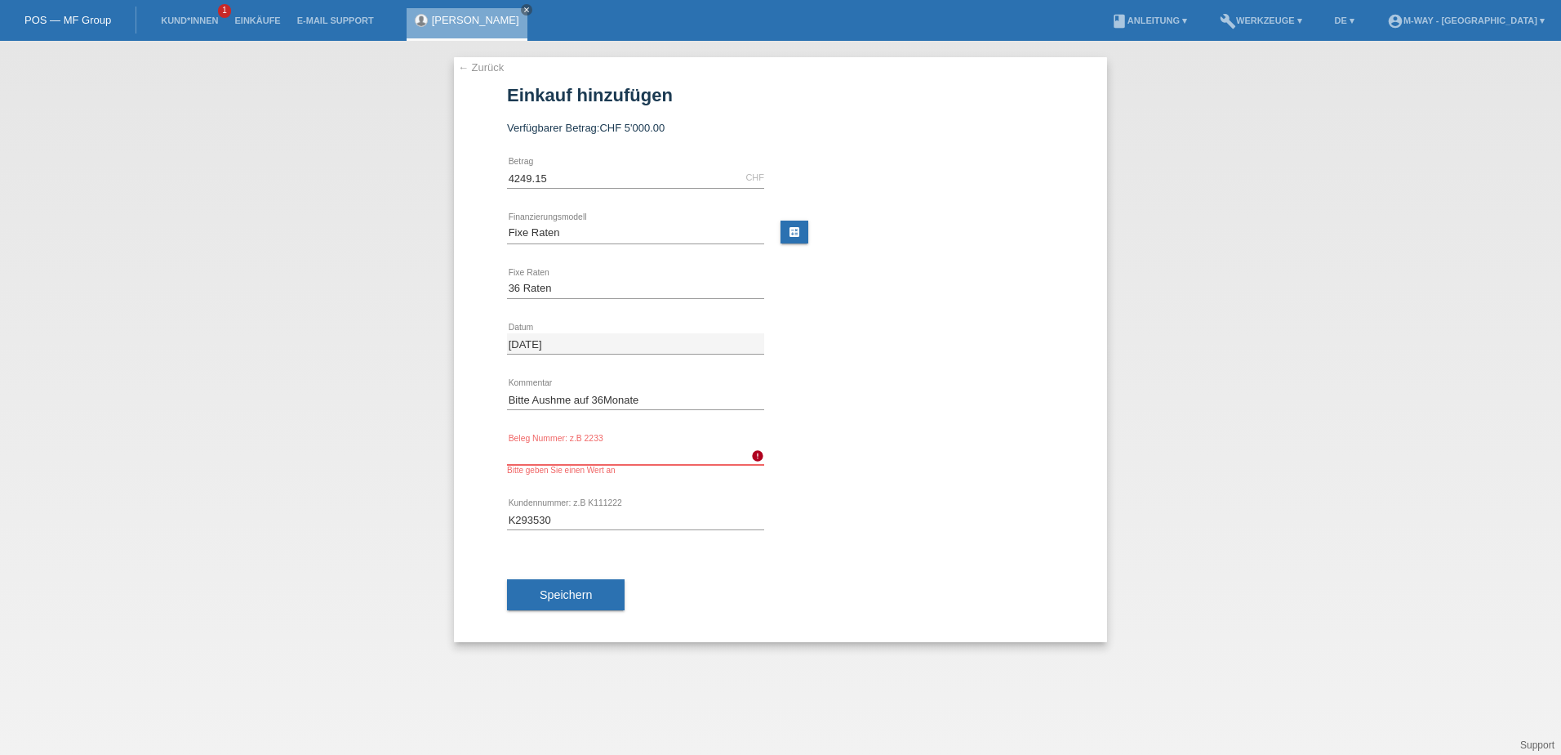
paste input "text"
click at [759, 457] on icon "error" at bounding box center [757, 455] width 13 height 13
click at [612, 452] on input "text" at bounding box center [635, 454] width 257 height 20
paste input "text"
click at [574, 599] on span "Speichern" at bounding box center [566, 594] width 52 height 13
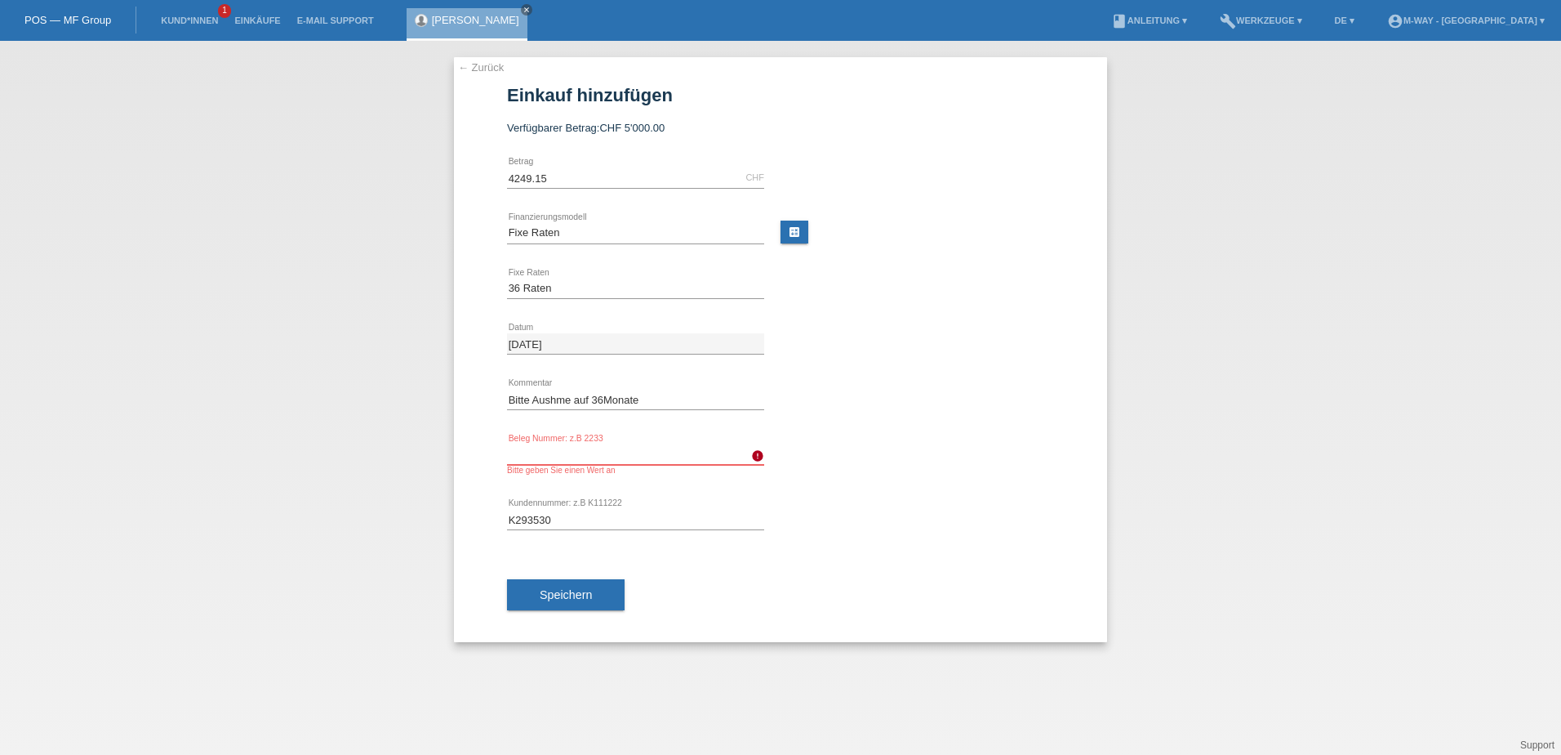
click at [561, 461] on input "text" at bounding box center [635, 454] width 257 height 20
paste input "text"
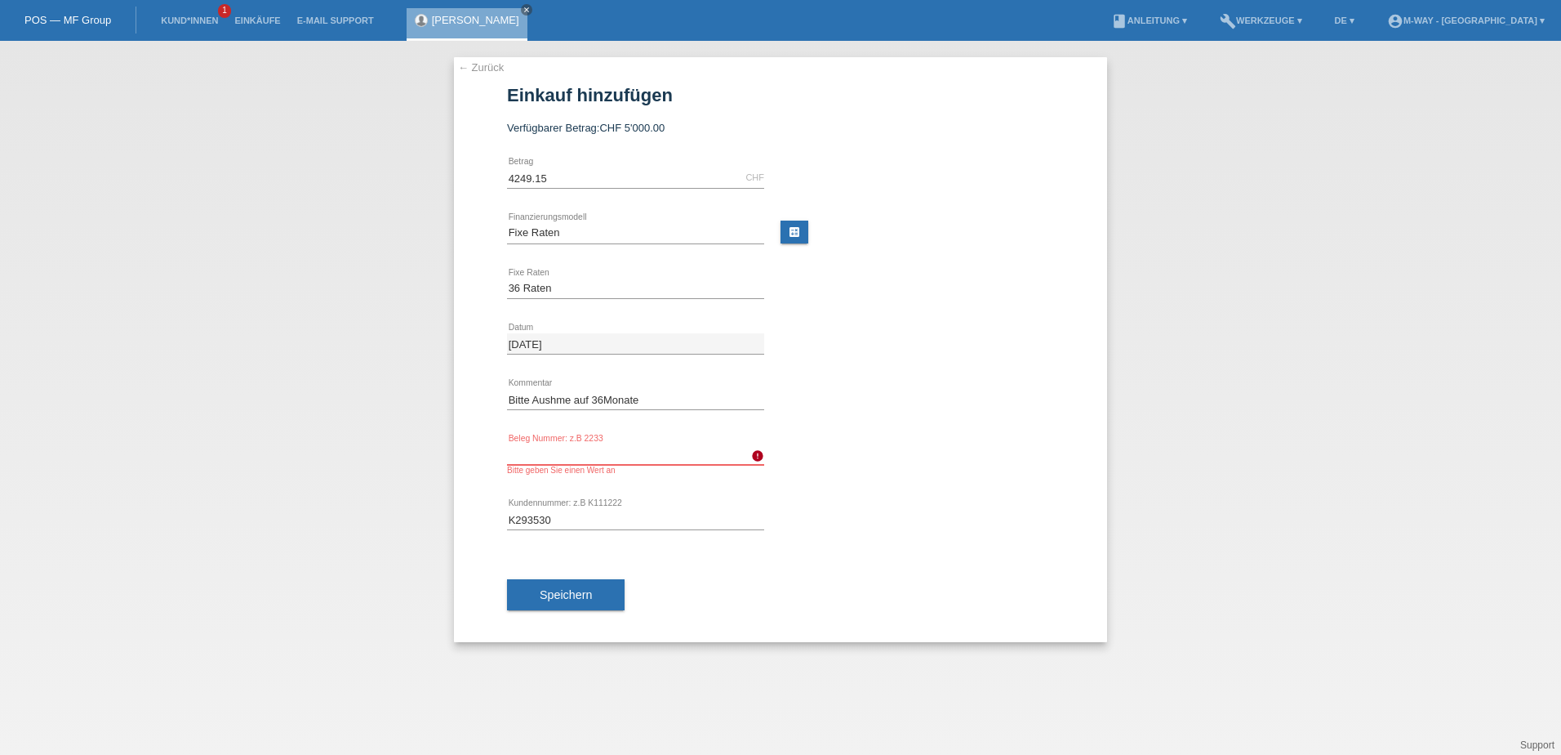
paste input "text"
click at [479, 63] on link "← Zurück" at bounding box center [481, 67] width 46 height 12
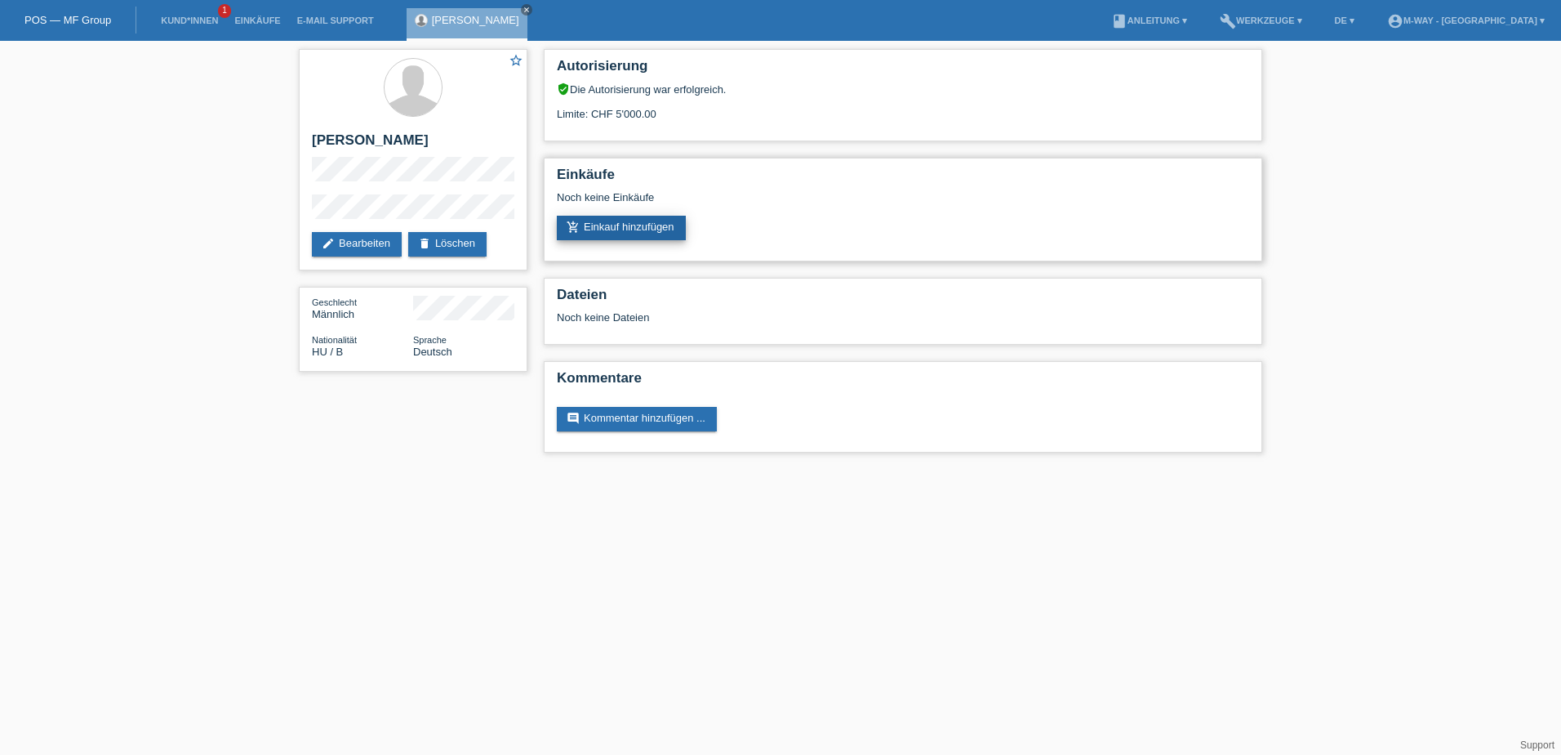
click at [660, 232] on link "add_shopping_cart Einkauf hinzufügen" at bounding box center [621, 228] width 129 height 24
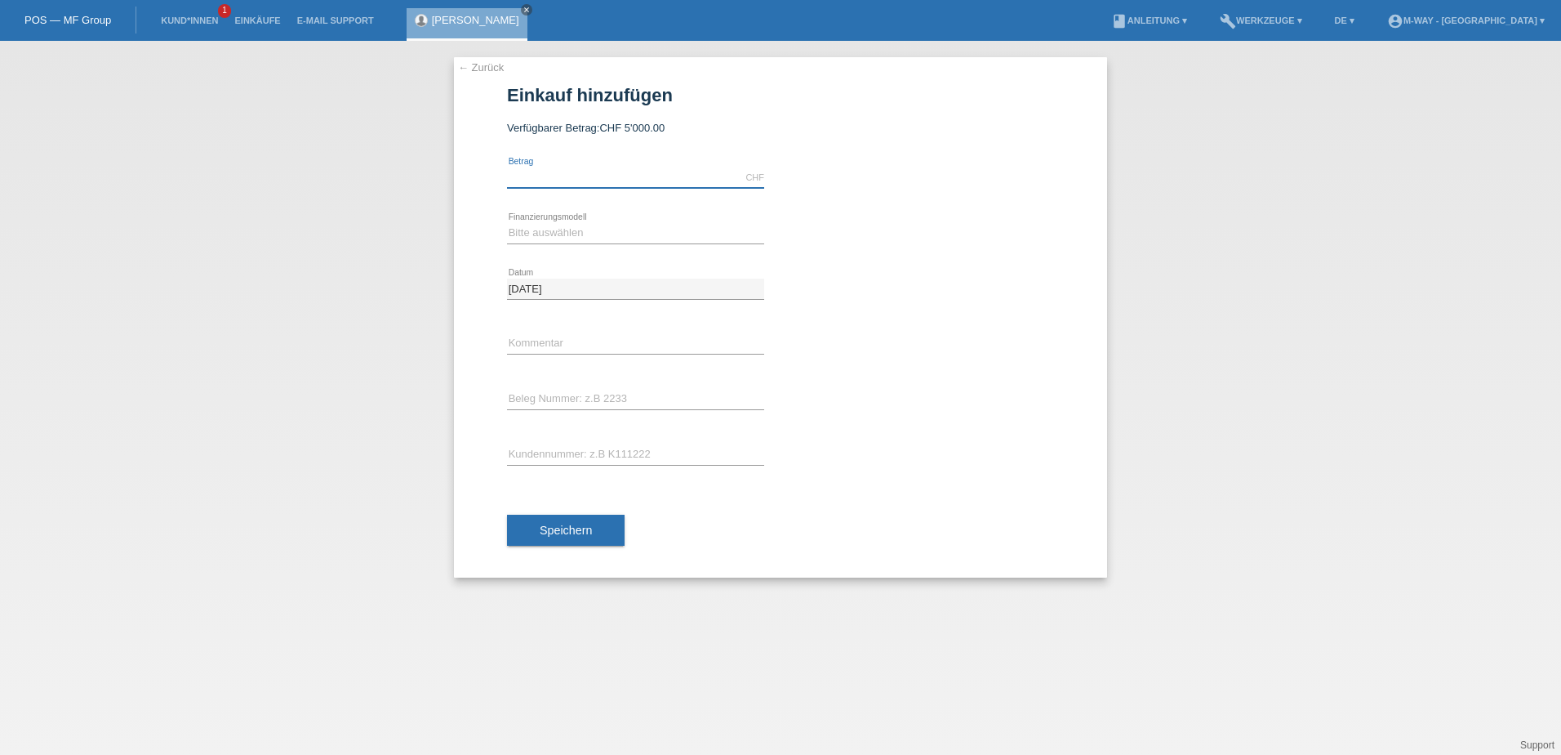
click at [596, 174] on input "text" at bounding box center [635, 177] width 257 height 20
type input "4249.15"
click at [550, 235] on select "Bitte auswählen Fixe Raten Kauf auf Rechnung mit Teilzahlungsoption" at bounding box center [635, 233] width 257 height 20
select select "77"
click at [507, 223] on select "Bitte auswählen Fixe Raten Kauf auf Rechnung mit Teilzahlungsoption" at bounding box center [635, 233] width 257 height 20
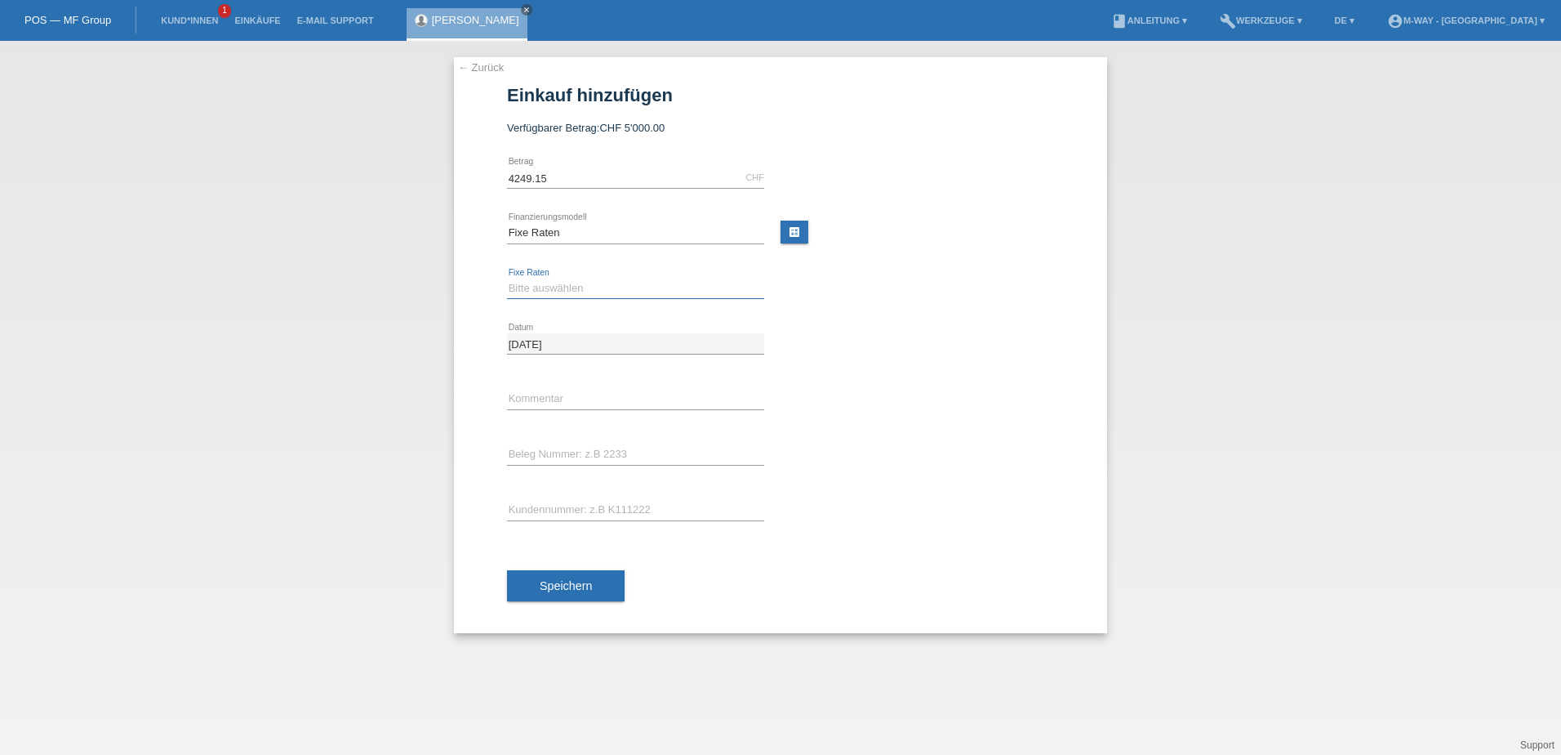
click at [563, 283] on select "Bitte auswählen 4 Raten 5 Raten 6 Raten 7 Raten 8 Raten 9 Raten 10 Raten 11 Rat…" at bounding box center [635, 288] width 257 height 20
select select "203"
click at [507, 278] on select "Bitte auswählen 4 Raten 5 Raten 6 Raten 7 Raten 8 Raten 9 Raten 10 Raten 11 Rat…" at bounding box center [635, 288] width 257 height 20
click at [543, 396] on input "text" at bounding box center [635, 399] width 257 height 20
type input "Bitte auf 36 ausnahme"
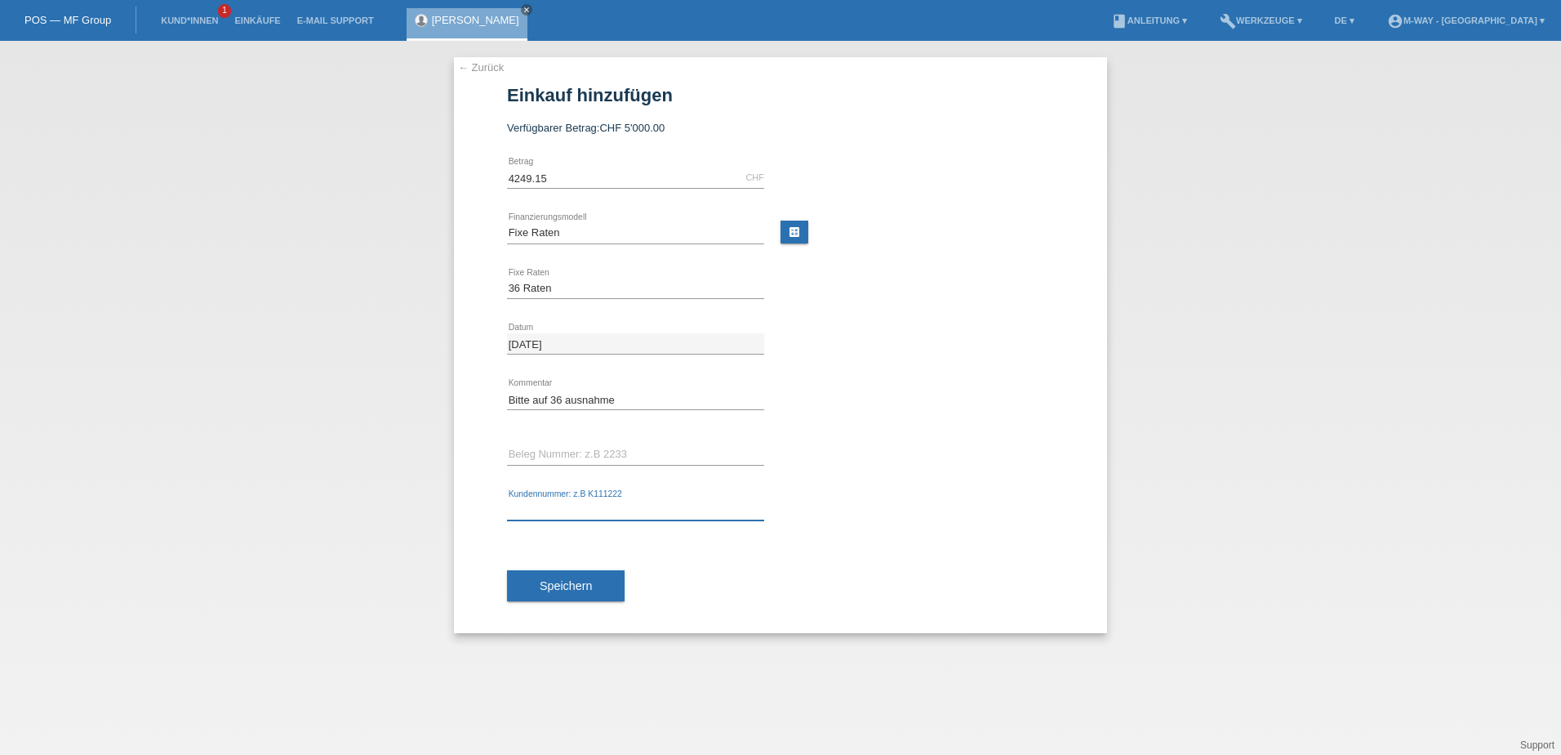
click at [556, 506] on input "text" at bounding box center [635, 510] width 257 height 20
click at [546, 448] on input "text" at bounding box center [635, 454] width 257 height 20
type input "k"
click at [559, 511] on input "text" at bounding box center [635, 510] width 257 height 20
type input "K293530"
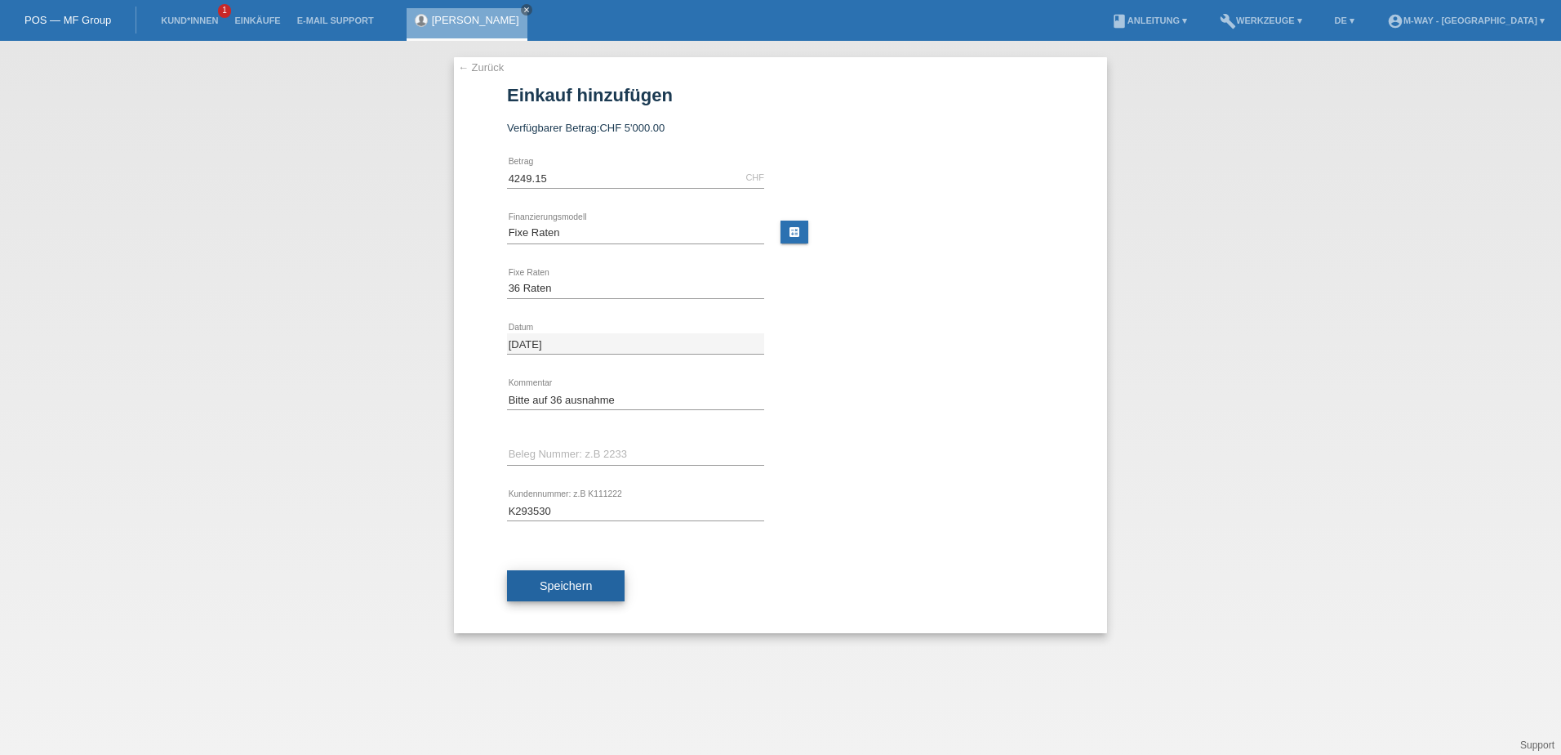
click at [559, 581] on span "Speichern" at bounding box center [566, 585] width 52 height 13
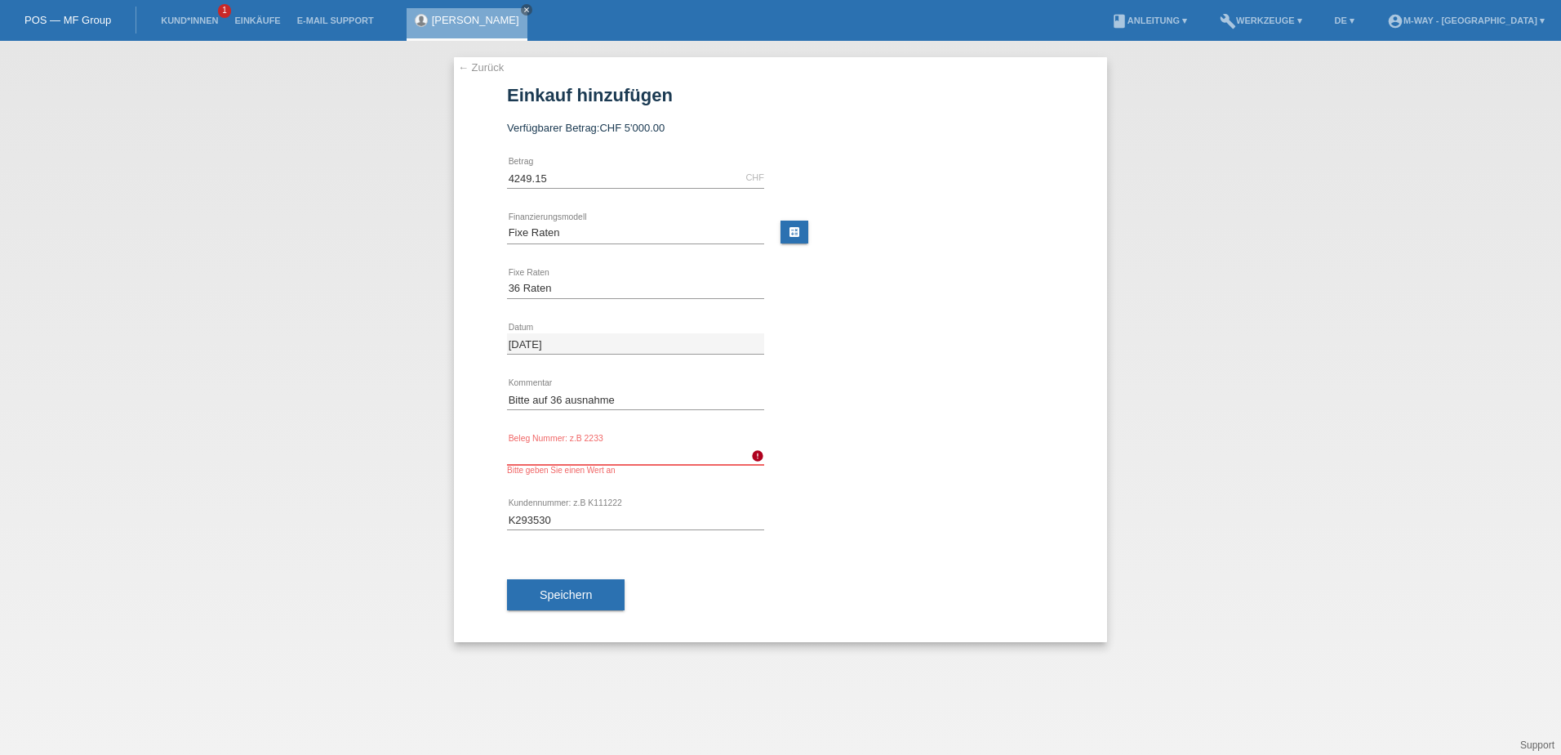
click at [562, 455] on input "text" at bounding box center [635, 454] width 257 height 20
click at [757, 452] on icon "error" at bounding box center [757, 455] width 13 height 13
click at [715, 456] on input "text" at bounding box center [635, 454] width 257 height 20
click at [586, 589] on span "Speichern" at bounding box center [566, 594] width 52 height 13
click at [721, 282] on select "Bitte auswählen 4 Raten 5 Raten 6 Raten 7 Raten 8 Raten 9 Raten 10 Raten 11 Rat…" at bounding box center [635, 288] width 257 height 20
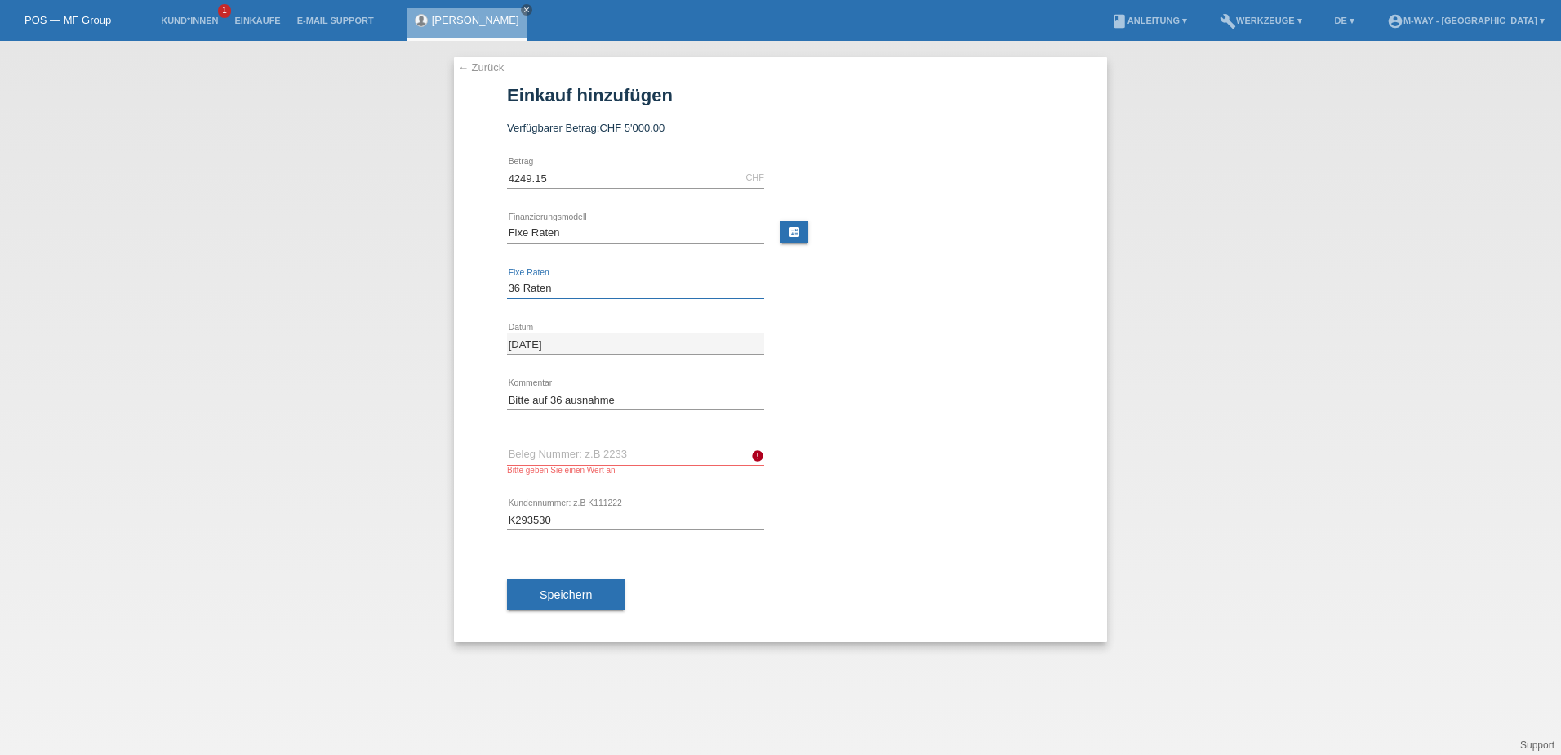
select select "202"
click at [507, 278] on select "Bitte auswählen 4 Raten 5 Raten 6 Raten 7 Raten 8 Raten 9 Raten 10 Raten 11 Rat…" at bounding box center [635, 288] width 257 height 20
click at [557, 464] on div "error Beleg Nummer: z.B 2233 Bitte geben Sie einen Wert an" at bounding box center [635, 459] width 257 height 30
type input "w"
type input "c950442"
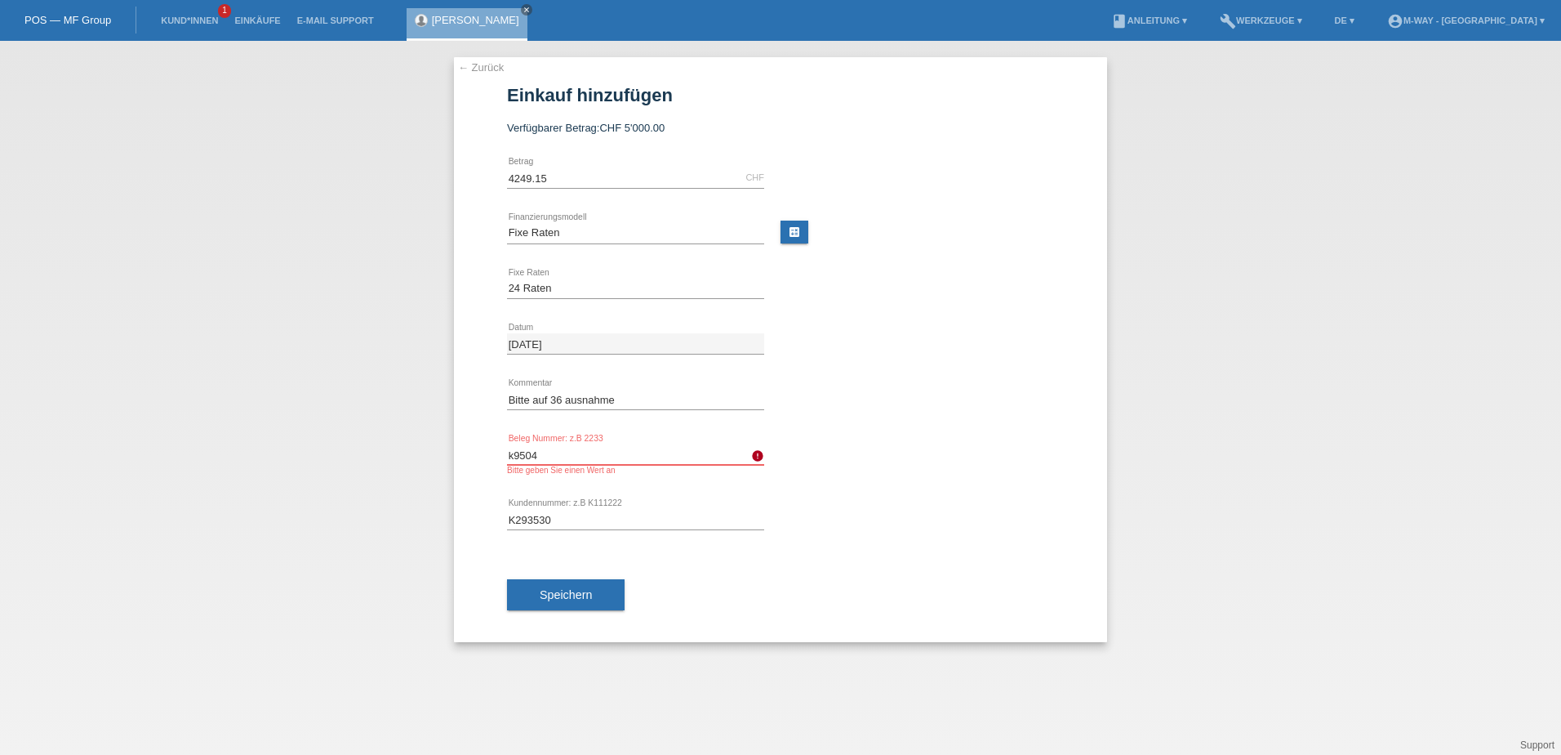
type input "k95044"
click at [582, 599] on span "Speichern" at bounding box center [566, 594] width 52 height 13
click at [581, 598] on span "Speichern" at bounding box center [566, 594] width 52 height 13
click at [514, 452] on input "k95044" at bounding box center [635, 454] width 257 height 20
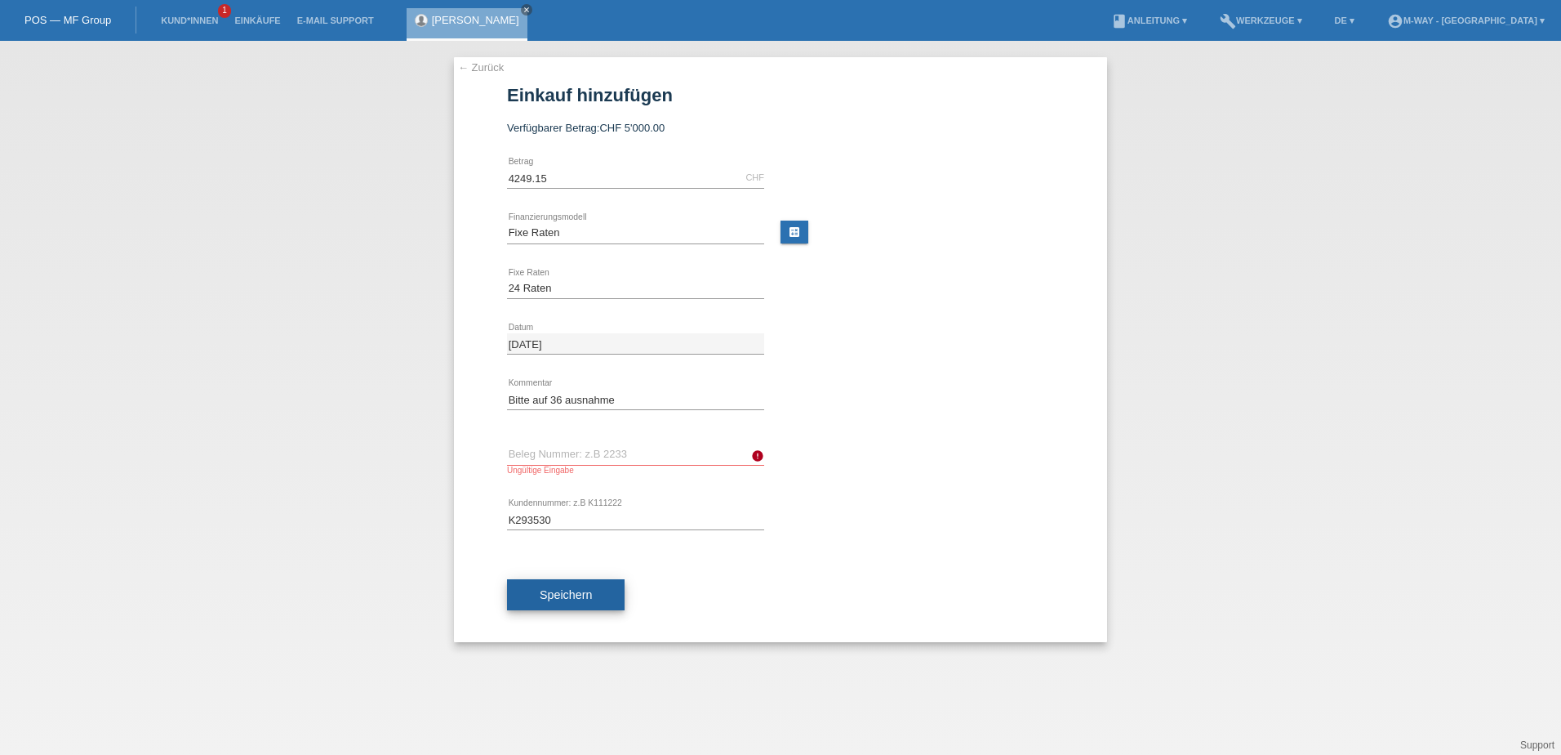
click at [587, 586] on button "Speichern" at bounding box center [566, 594] width 118 height 31
click at [633, 291] on select "Bitte auswählen 4 Raten 5 Raten 6 Raten 7 Raten 8 Raten 9 Raten 10 Raten 11 Rat…" at bounding box center [635, 288] width 257 height 20
select select "203"
click at [507, 278] on select "Bitte auswählen 4 Raten 5 Raten 6 Raten 7 Raten 8 Raten 9 Raten 10 Raten 11 Rat…" at bounding box center [635, 288] width 257 height 20
click at [568, 594] on span "Speichern" at bounding box center [566, 594] width 52 height 13
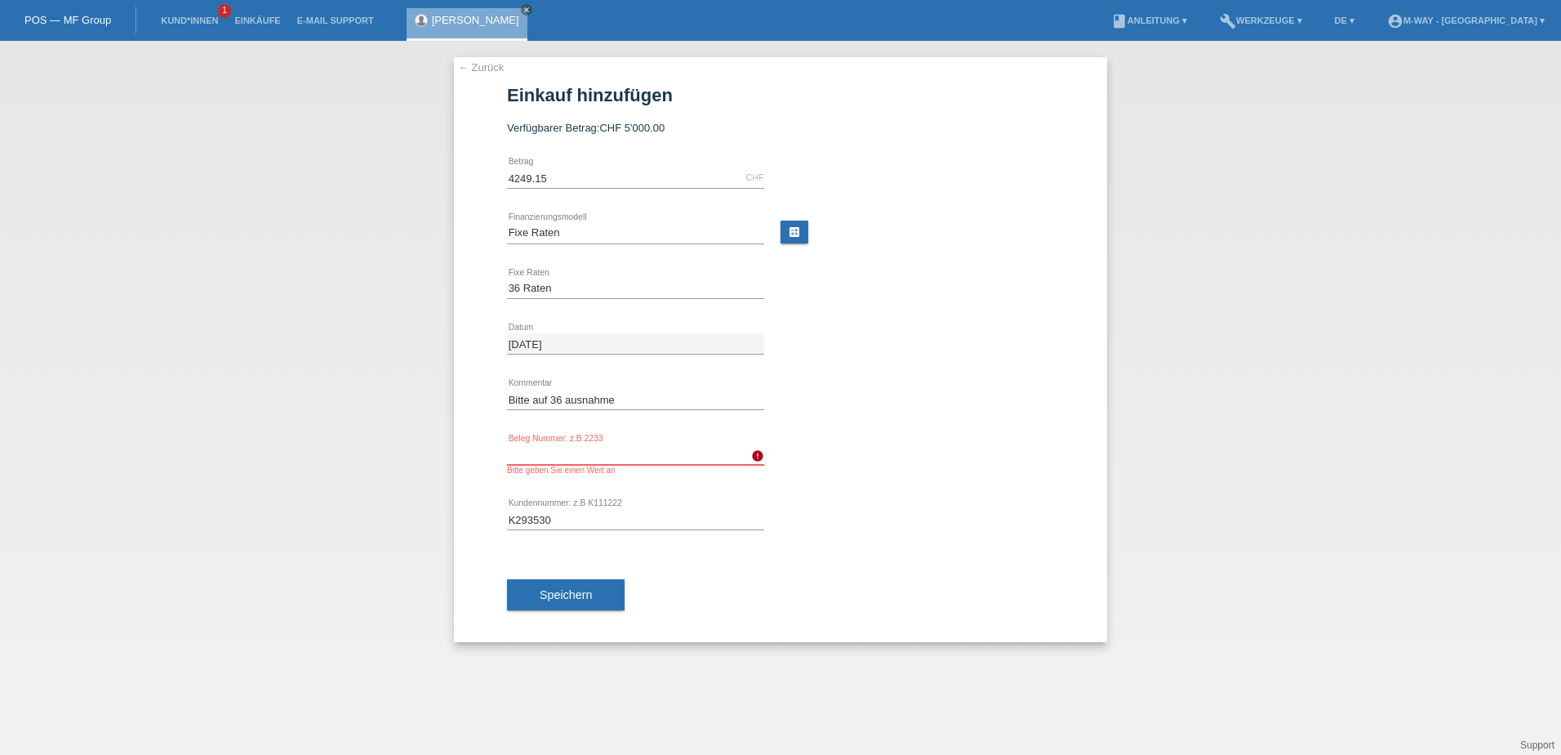
click at [591, 452] on input "text" at bounding box center [635, 454] width 257 height 20
click at [759, 455] on icon "error" at bounding box center [757, 455] width 13 height 13
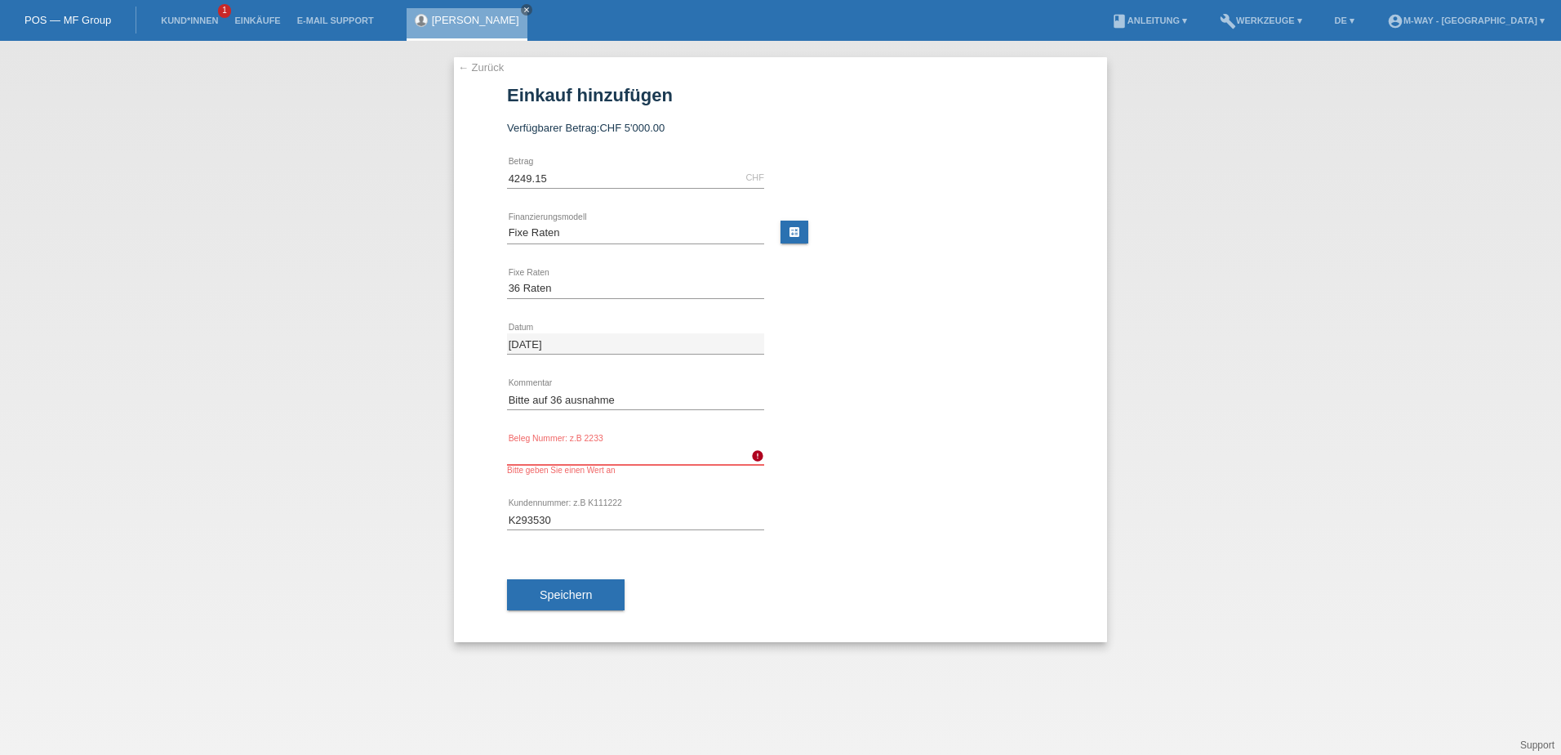
drag, startPoint x: 549, startPoint y: 449, endPoint x: 532, endPoint y: 453, distance: 17.6
click at [532, 453] on input "text" at bounding box center [635, 454] width 257 height 20
click at [591, 599] on span "Speichern" at bounding box center [566, 594] width 52 height 13
click at [558, 451] on input "k123" at bounding box center [635, 454] width 257 height 20
type input "k"
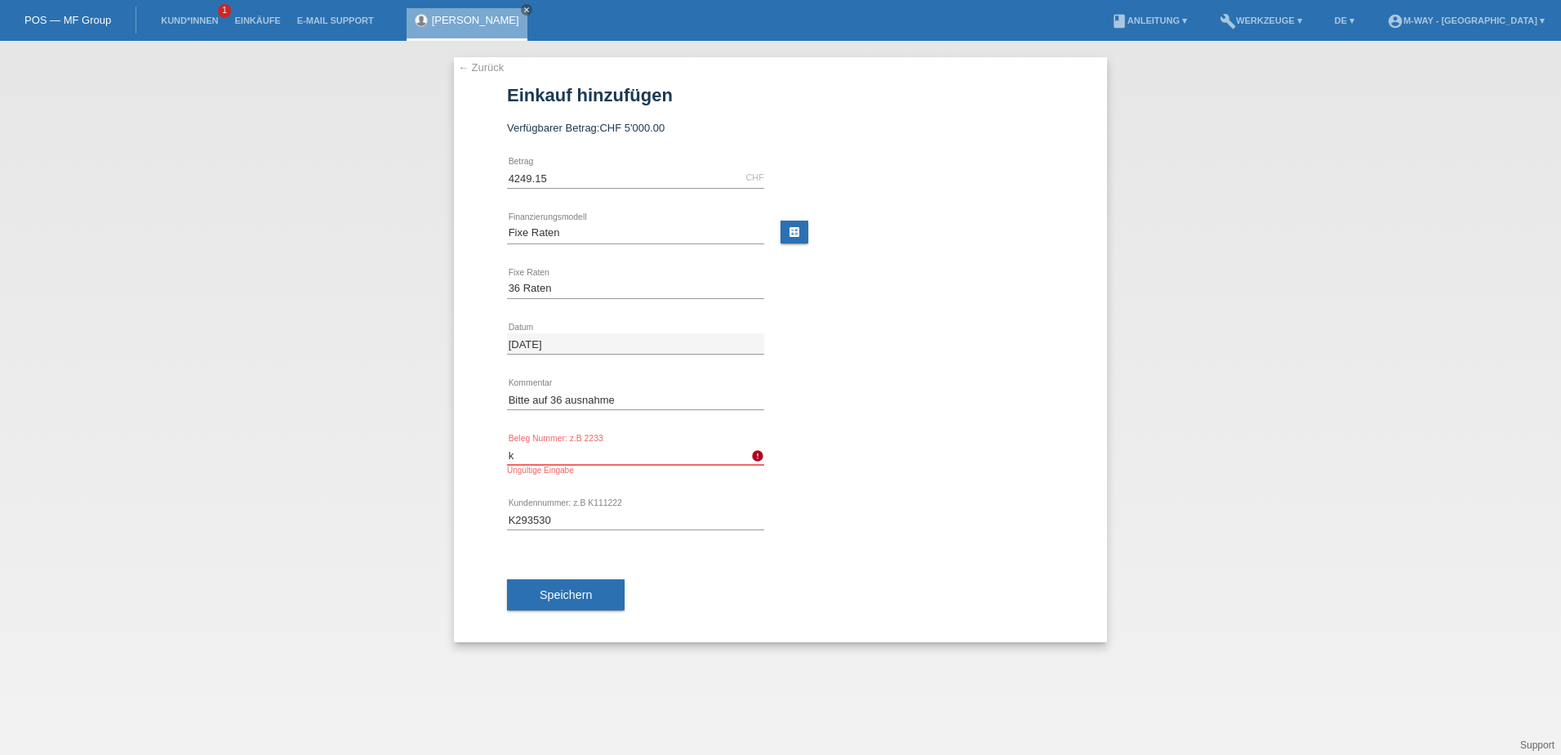
type input "k"
click at [481, 67] on link "← Zurück" at bounding box center [481, 67] width 46 height 12
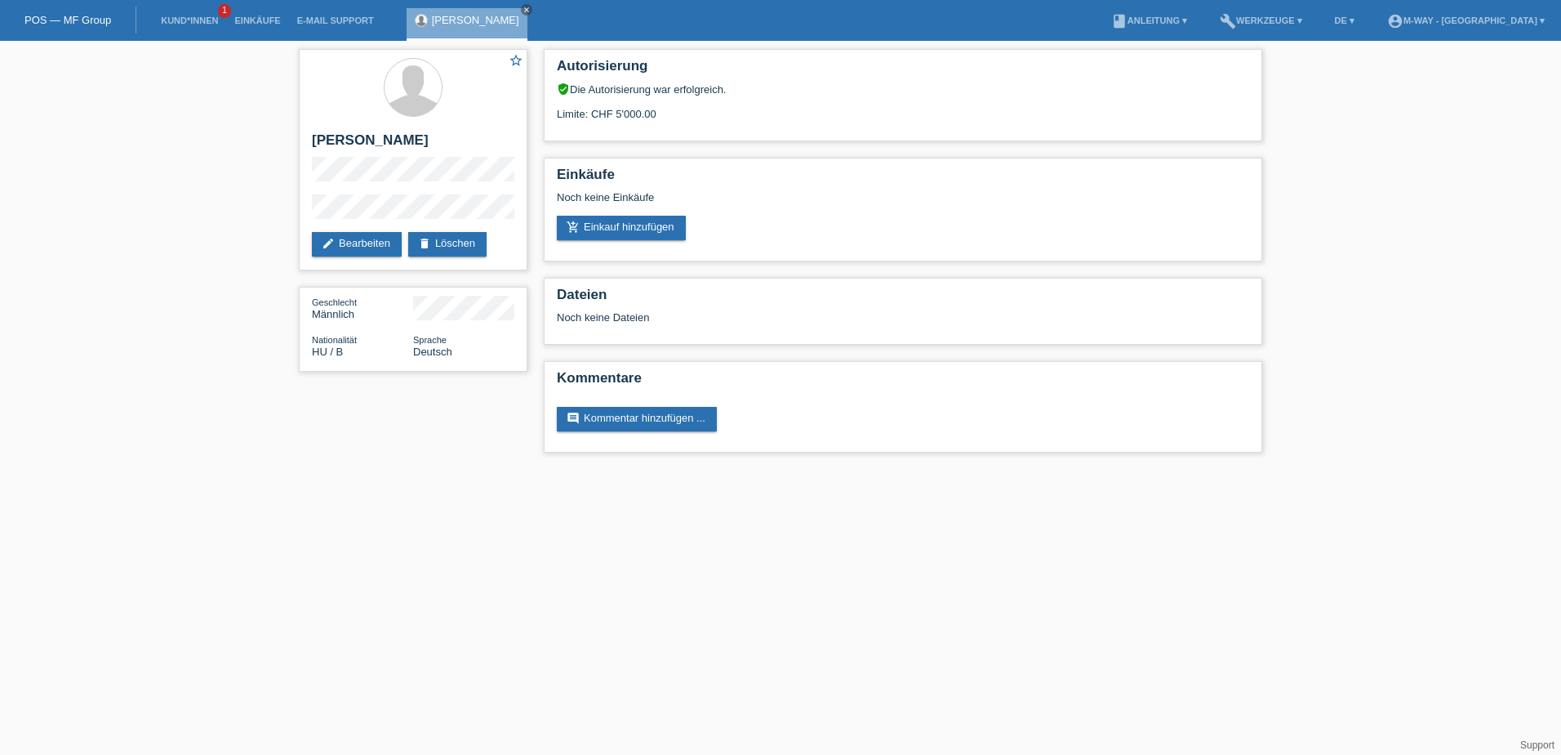
click at [78, 16] on link "POS — MF Group" at bounding box center [67, 20] width 87 height 12
